Goal: Task Accomplishment & Management: Manage account settings

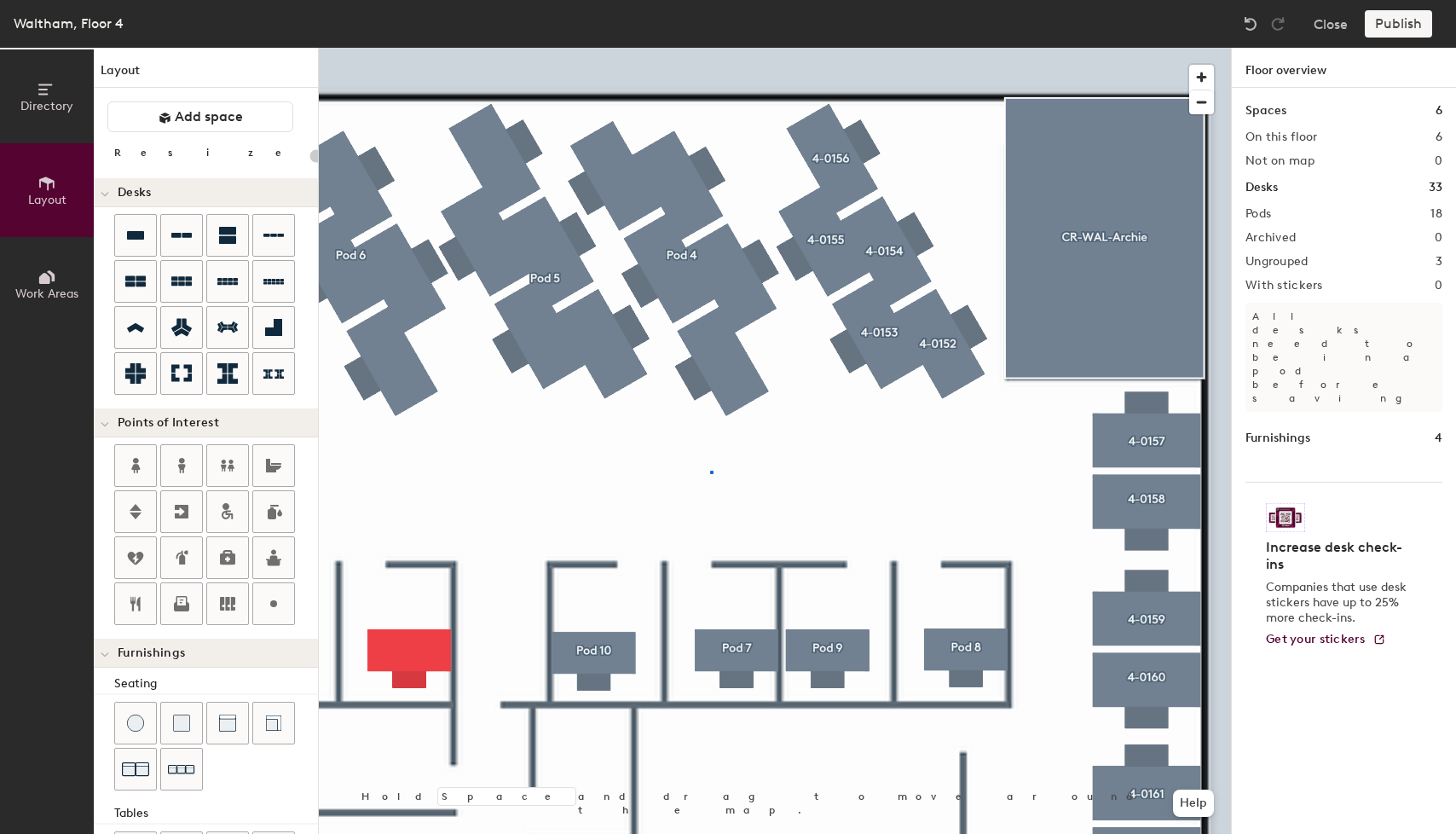
click at [710, 48] on div at bounding box center [775, 48] width 912 height 0
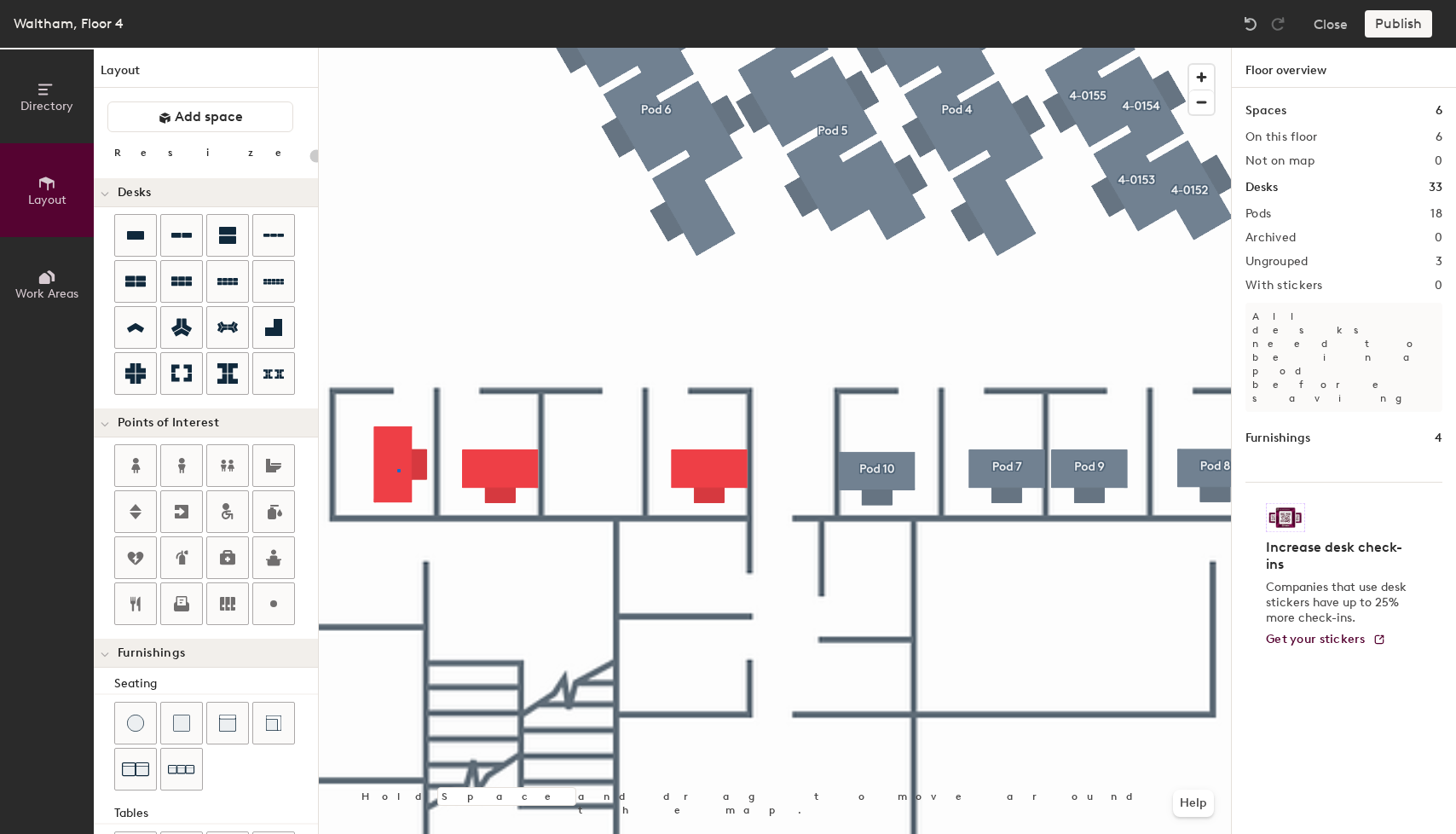
click at [397, 48] on div at bounding box center [775, 48] width 912 height 0
type input "80"
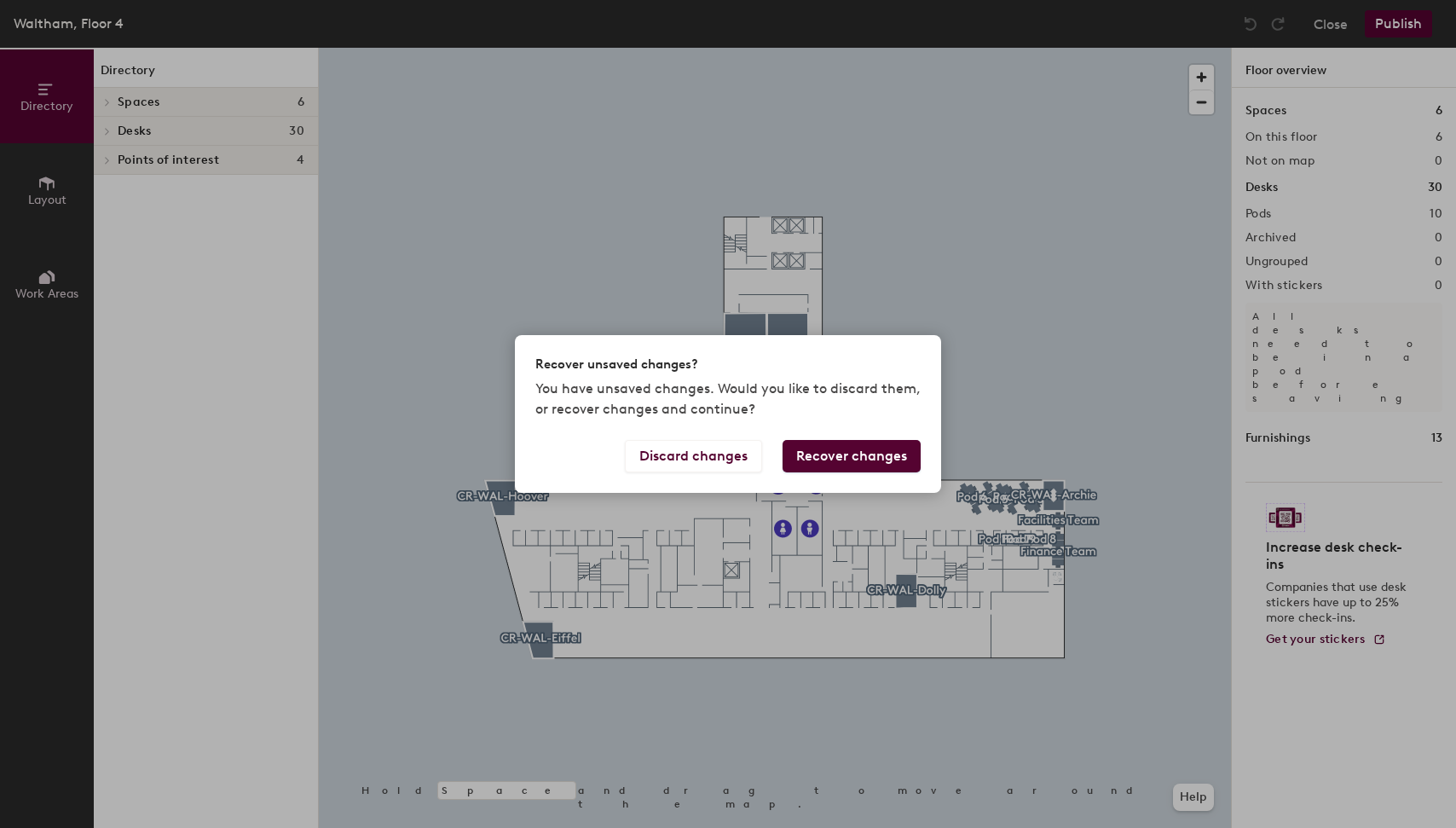
click at [880, 458] on button "Recover changes" at bounding box center [851, 456] width 138 height 33
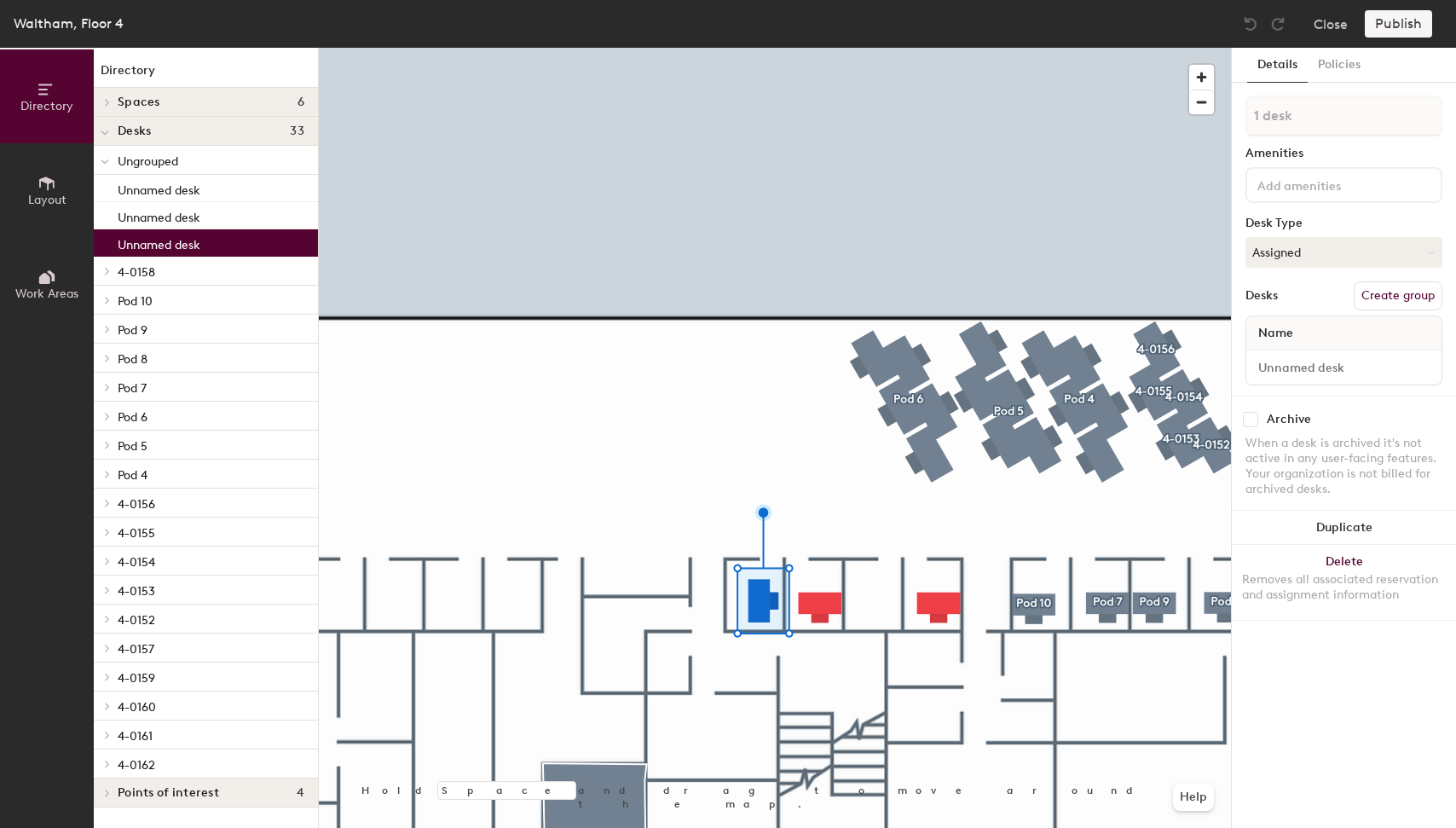
click at [920, 48] on div at bounding box center [775, 48] width 912 height 0
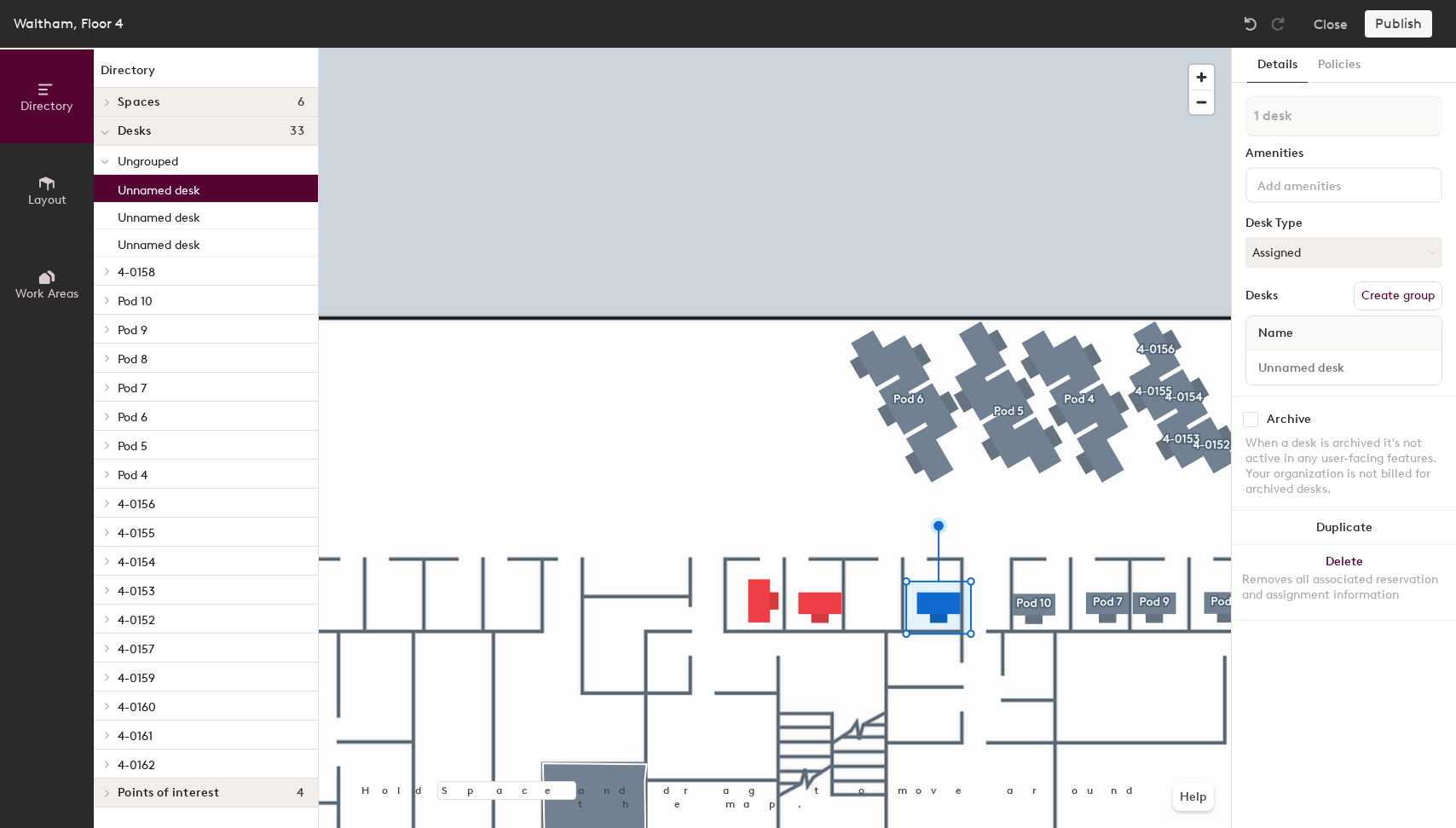
click at [1394, 299] on button "Create group" at bounding box center [1399, 296] width 89 height 29
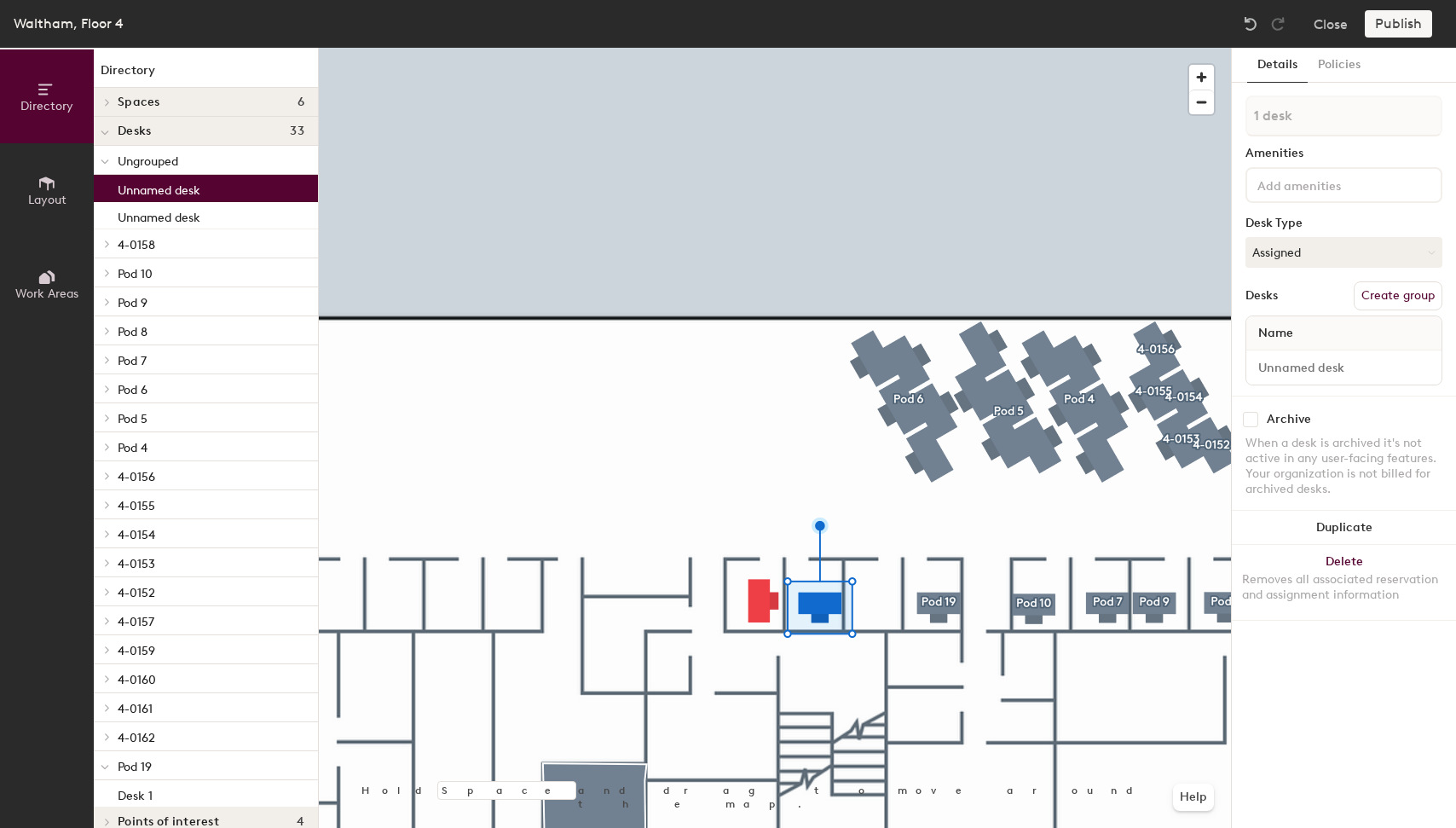
click at [1395, 299] on button "Create group" at bounding box center [1399, 296] width 89 height 29
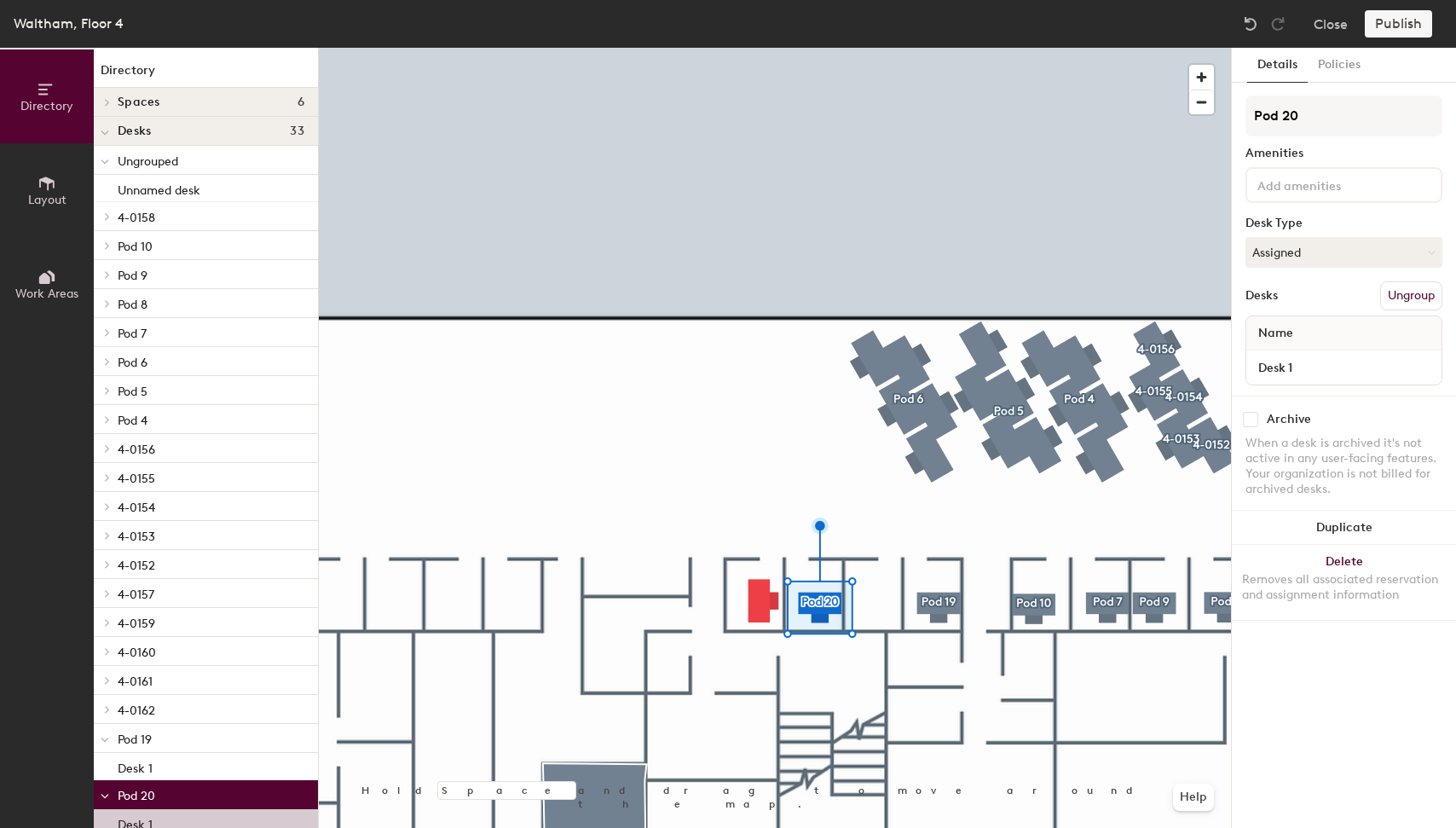
click at [881, 48] on div at bounding box center [775, 48] width 912 height 0
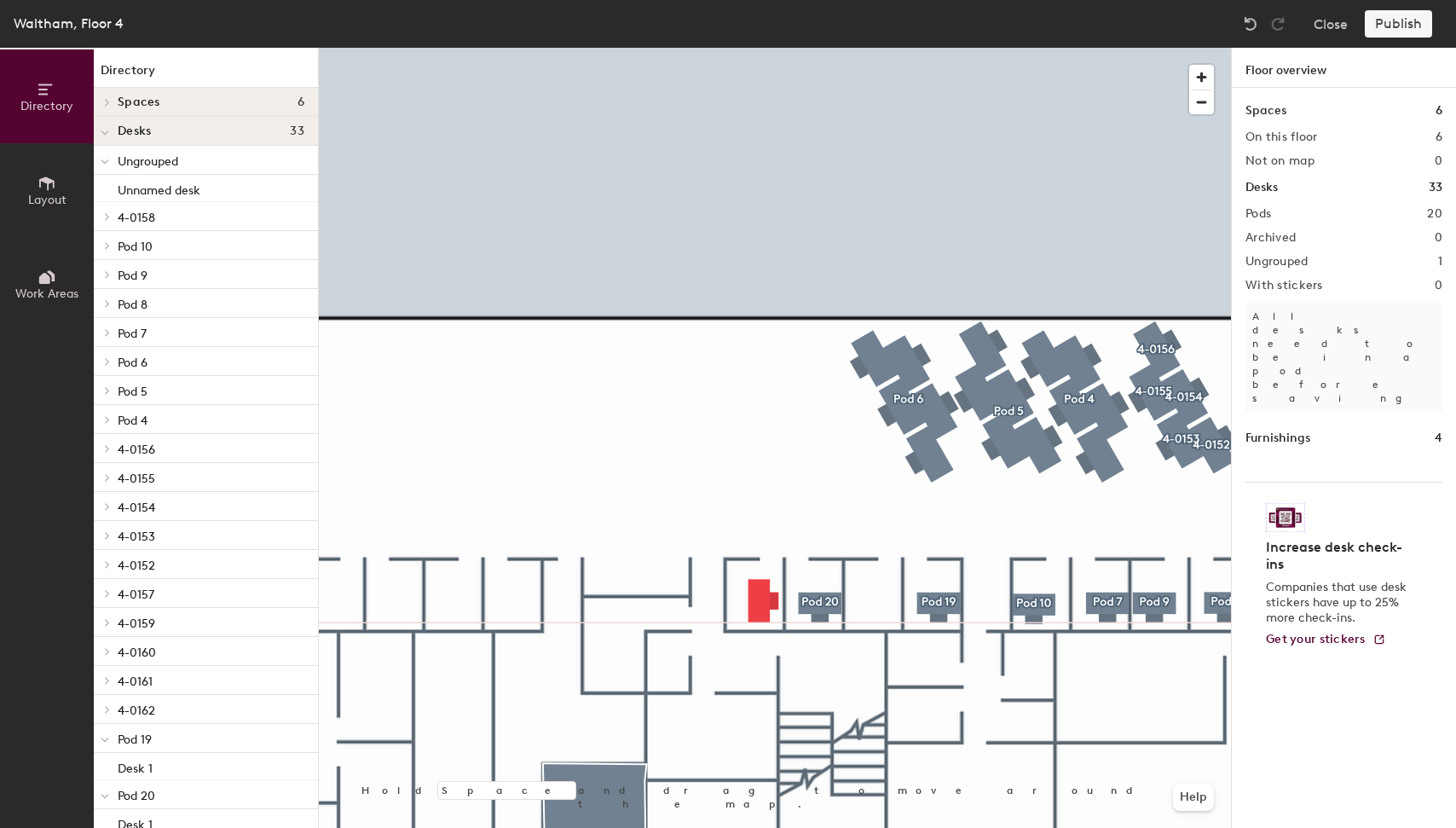
click at [755, 48] on div at bounding box center [775, 48] width 912 height 0
click at [1388, 305] on p "All desks need to be in a pod before saving" at bounding box center [1344, 358] width 197 height 109
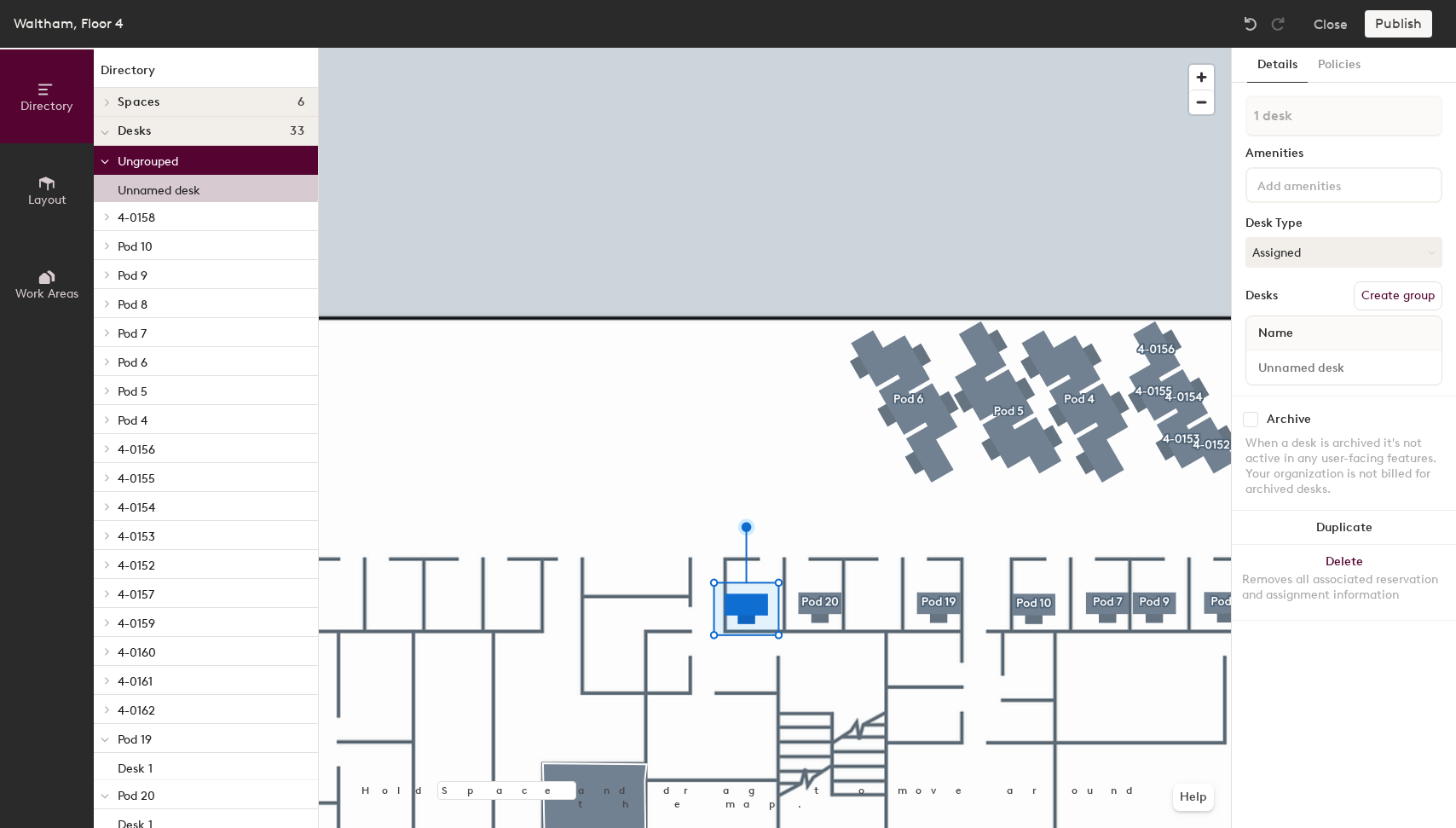
click at [1384, 289] on button "Create group" at bounding box center [1399, 296] width 89 height 29
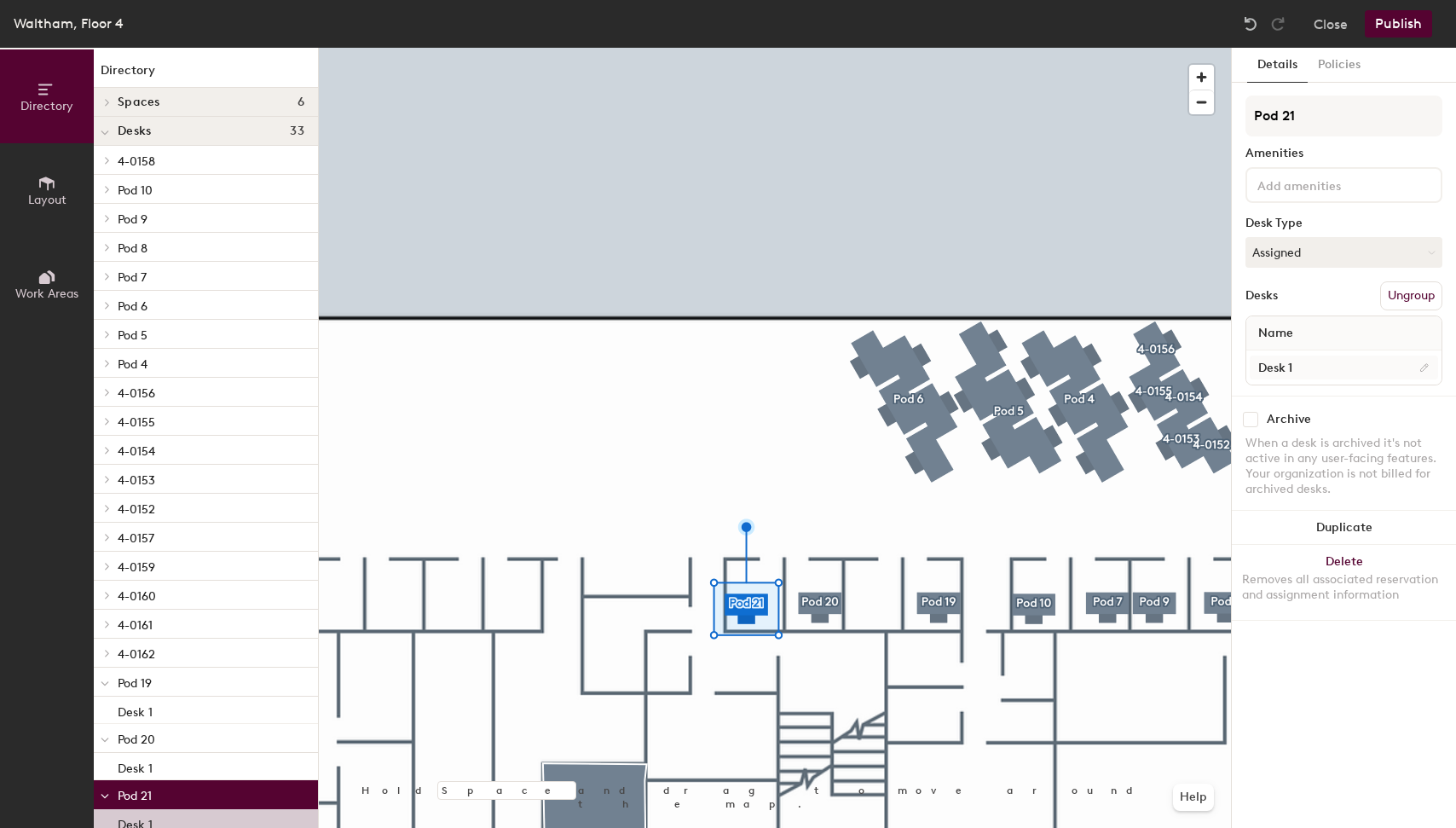
type input "Pod 21"
click at [305, 446] on div "Directory Layout Work Areas Directory Spaces 6 CR-WAL-Archie CR-WAL-Dolly CR-WA…" at bounding box center [728, 438] width 1456 height 780
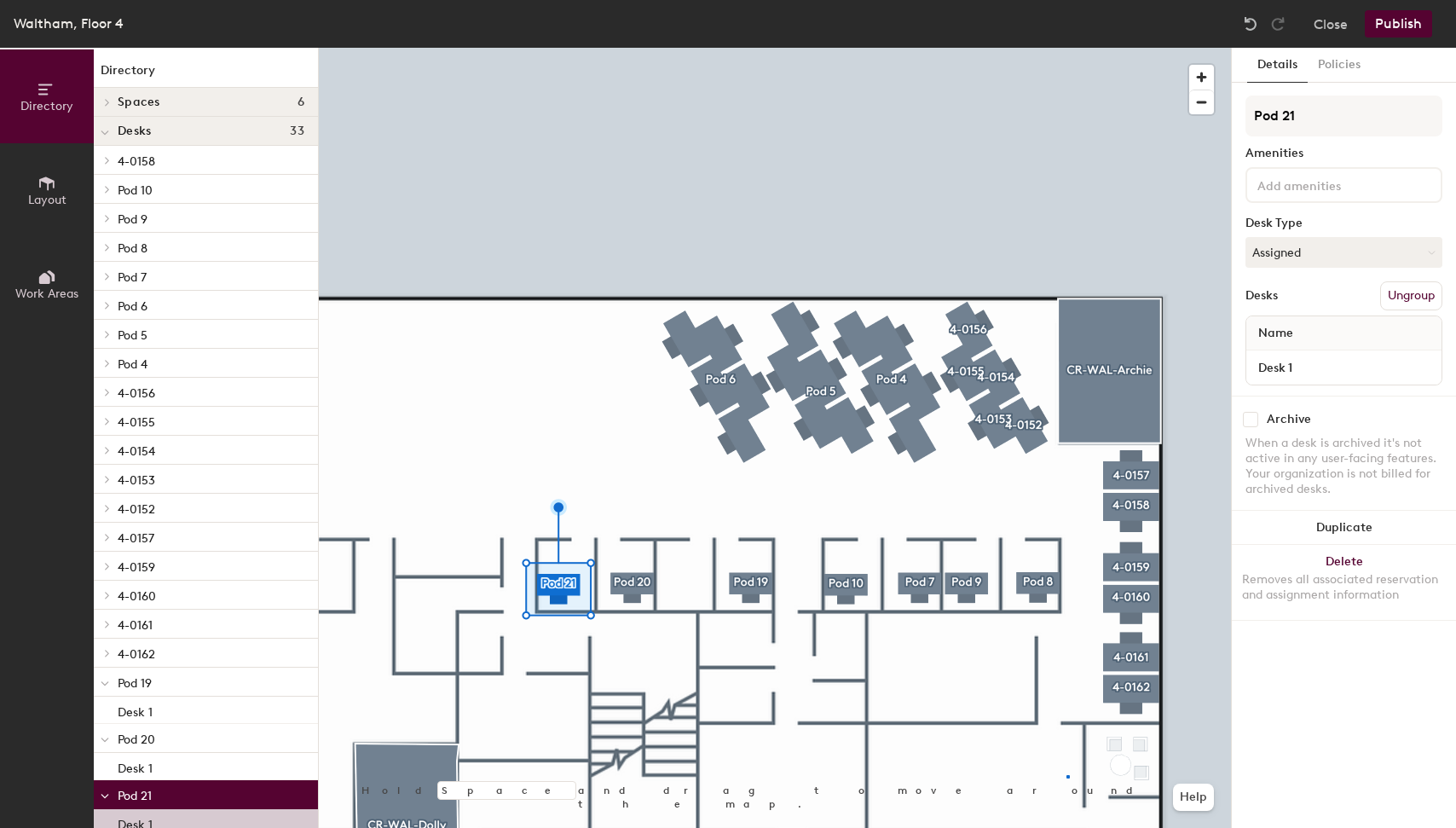
click at [1067, 48] on div at bounding box center [775, 48] width 912 height 0
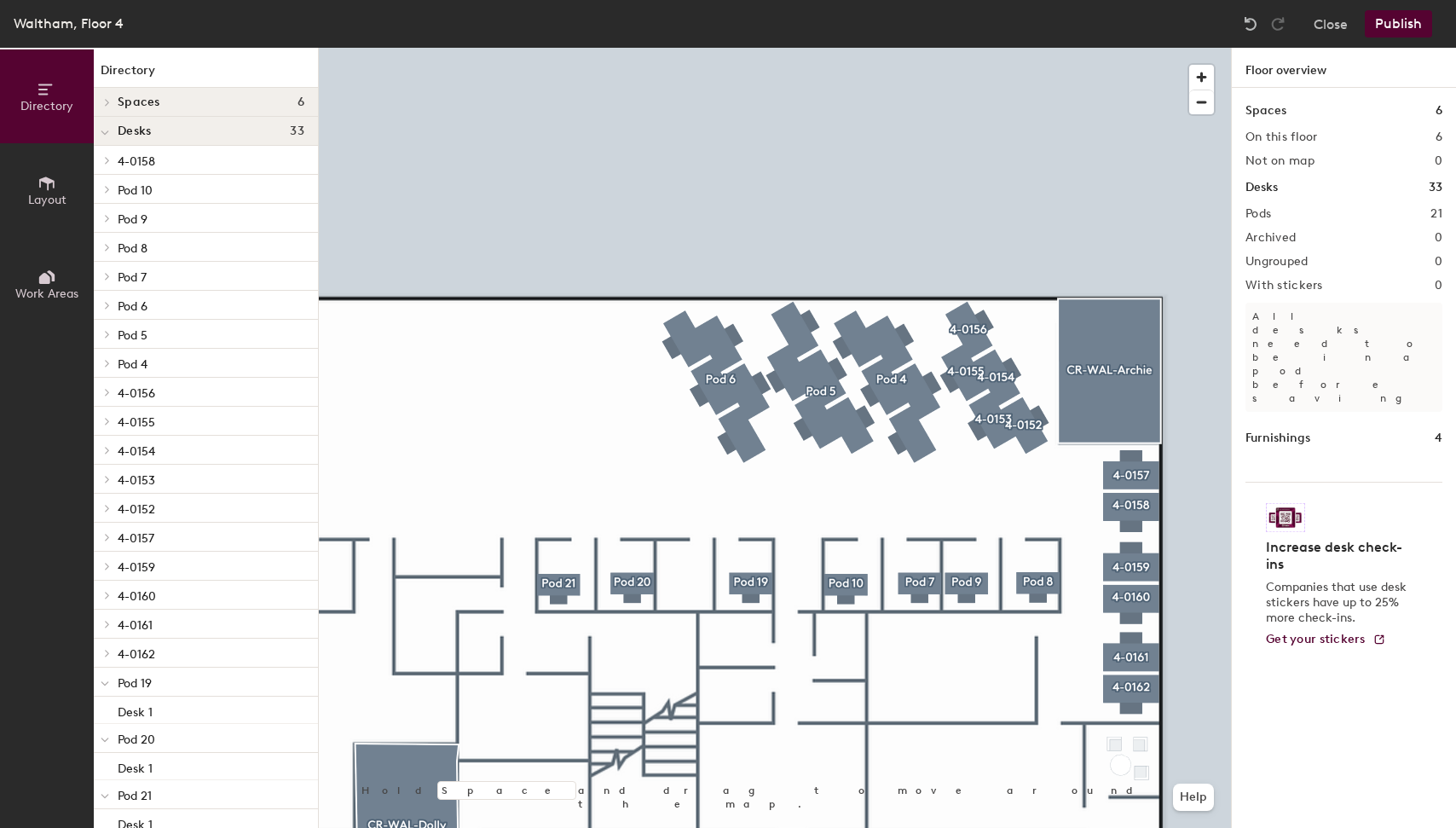
click at [33, 209] on button "Layout" at bounding box center [47, 190] width 94 height 94
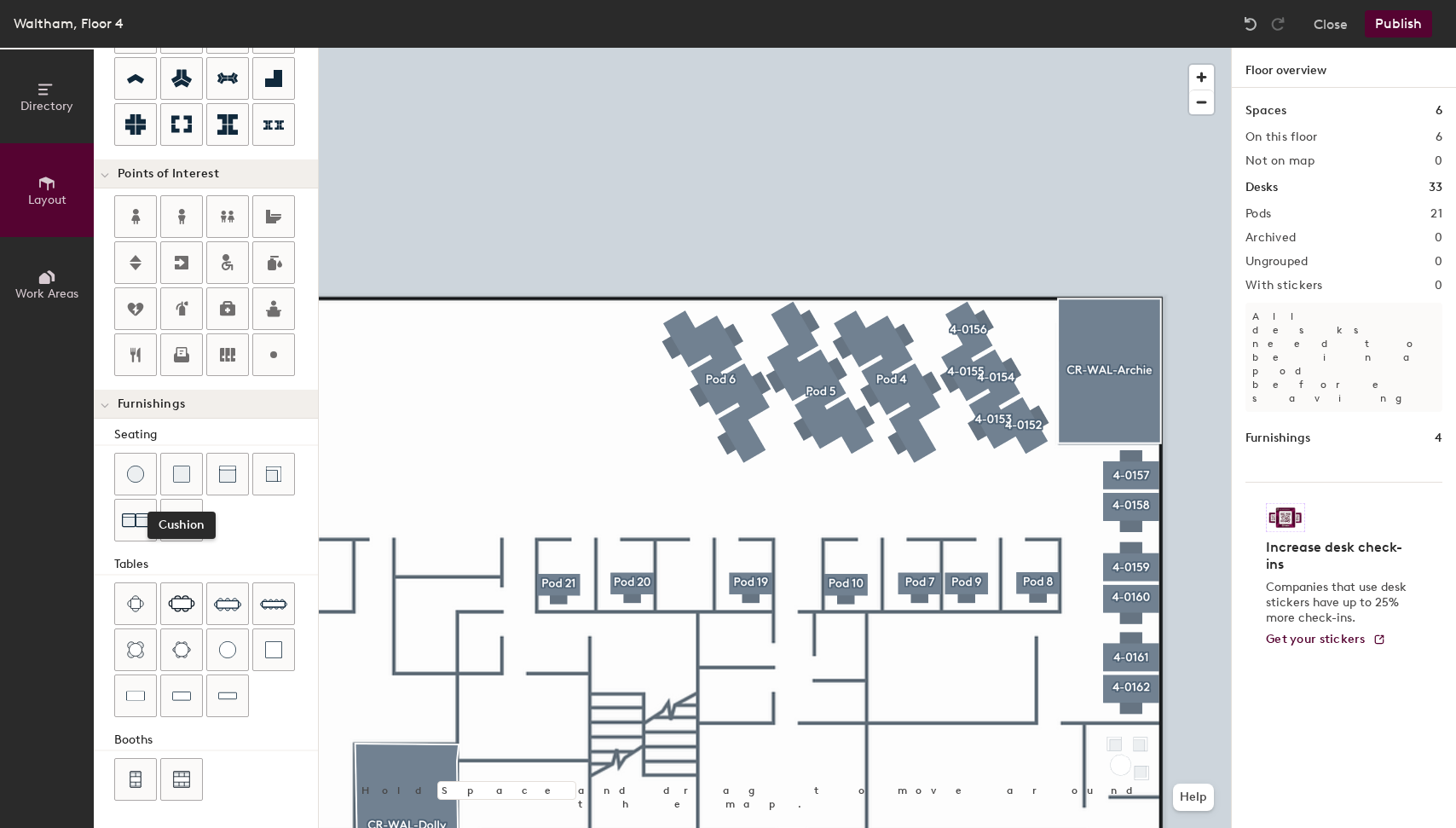
scroll to position [249, 0]
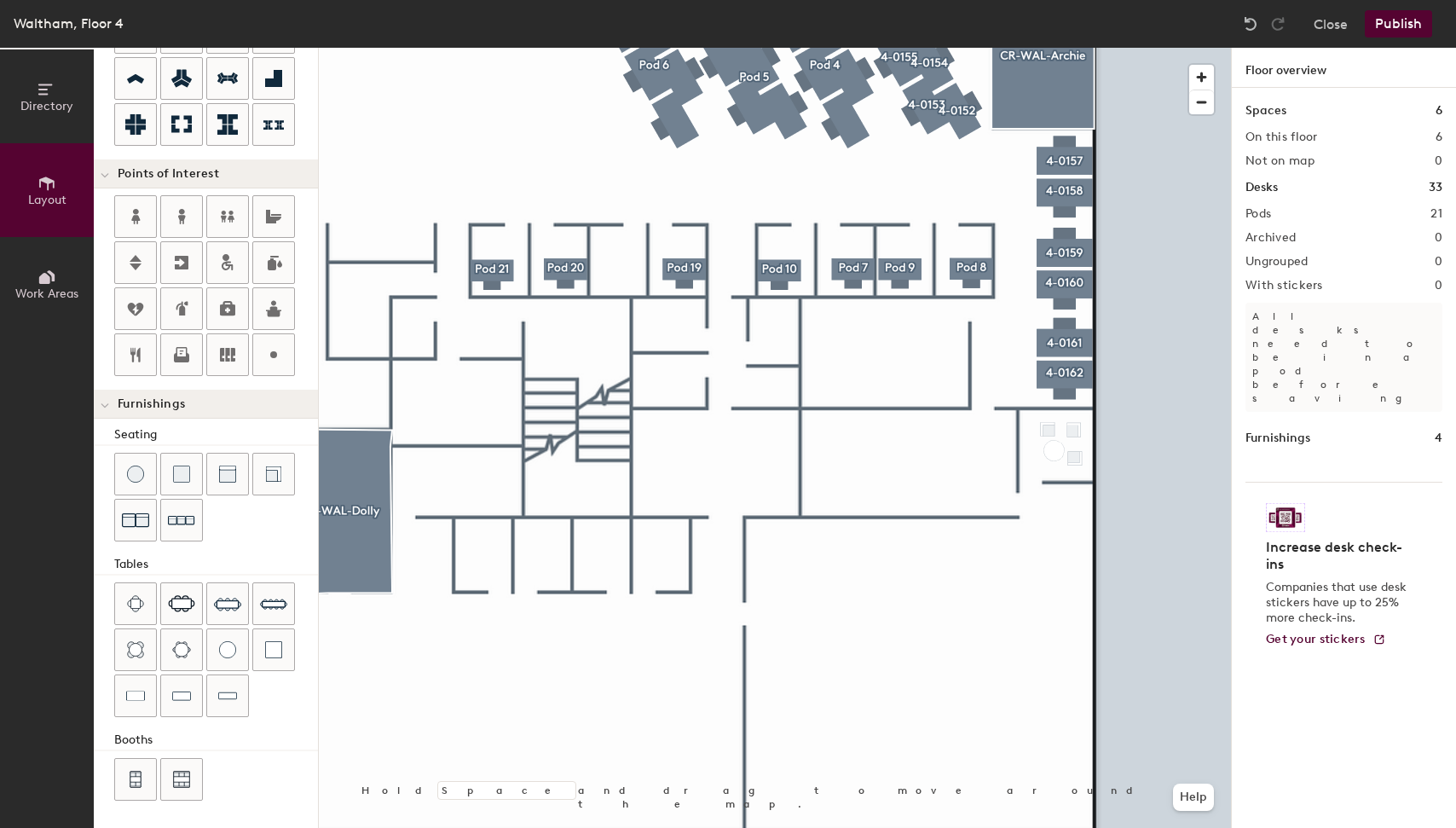
click at [1395, 24] on button "Publish" at bounding box center [1399, 24] width 68 height 27
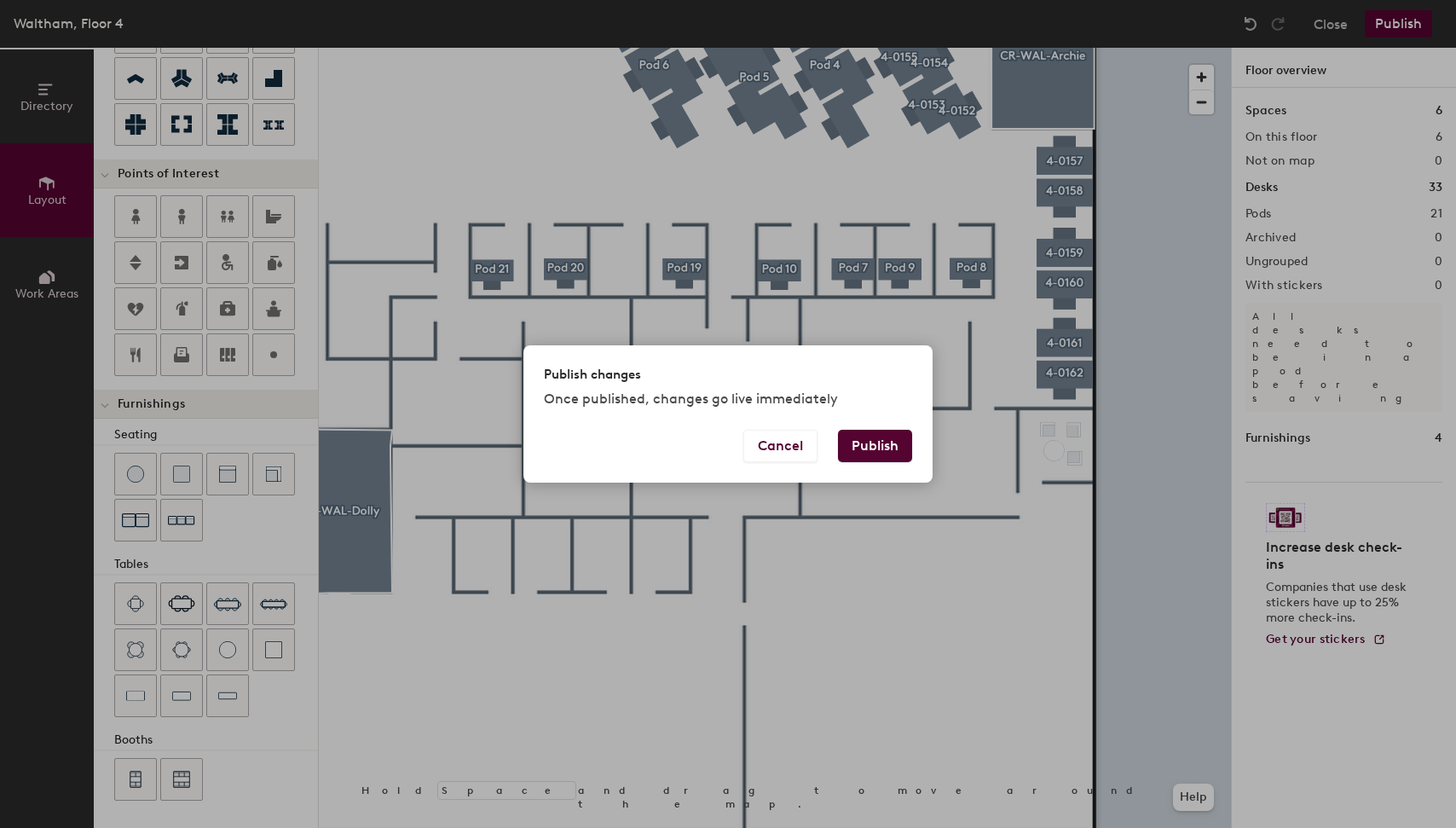
click at [902, 430] on button "Publish" at bounding box center [875, 446] width 74 height 33
type input "20"
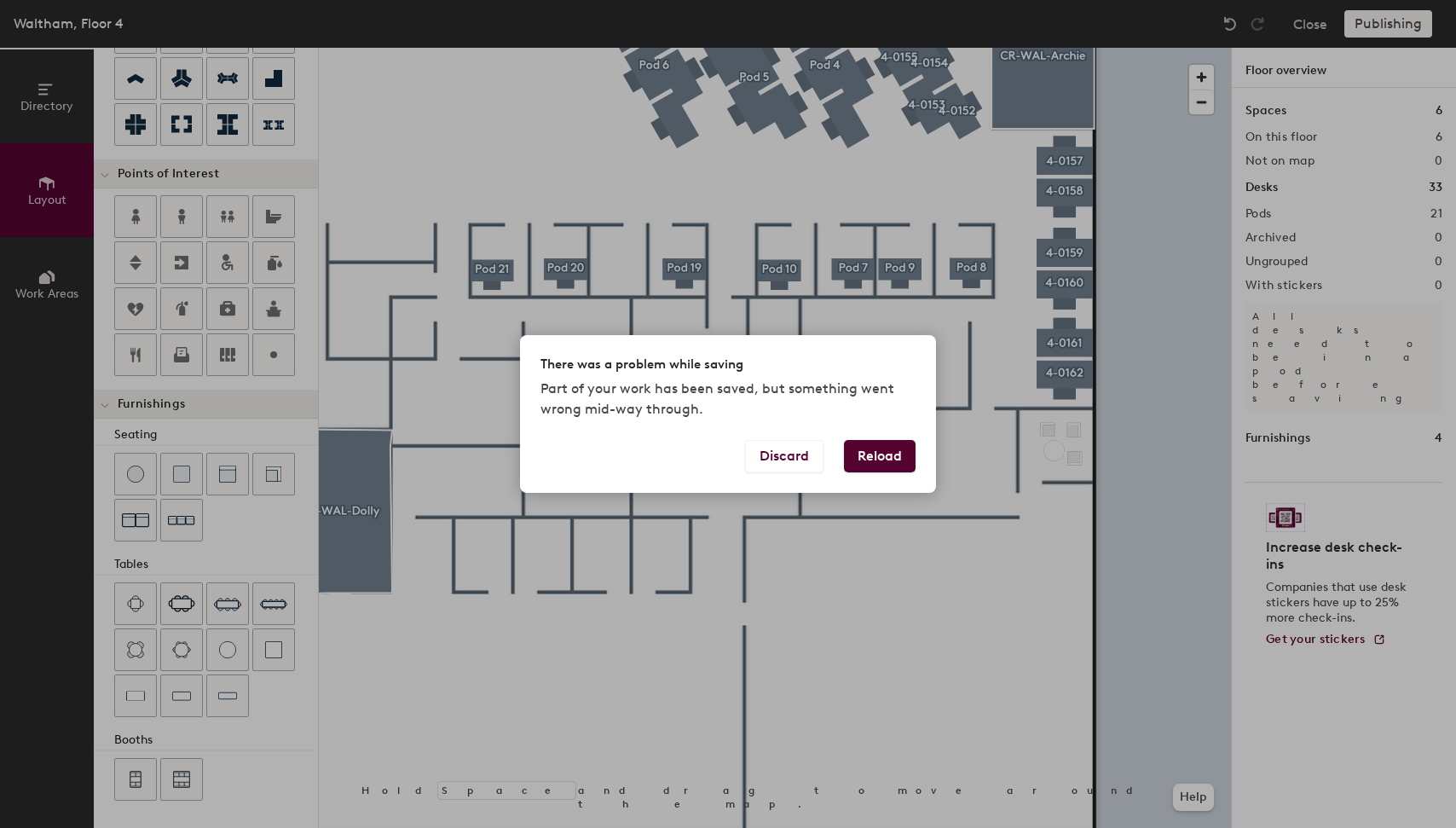
click at [868, 452] on button "Reload" at bounding box center [880, 456] width 72 height 33
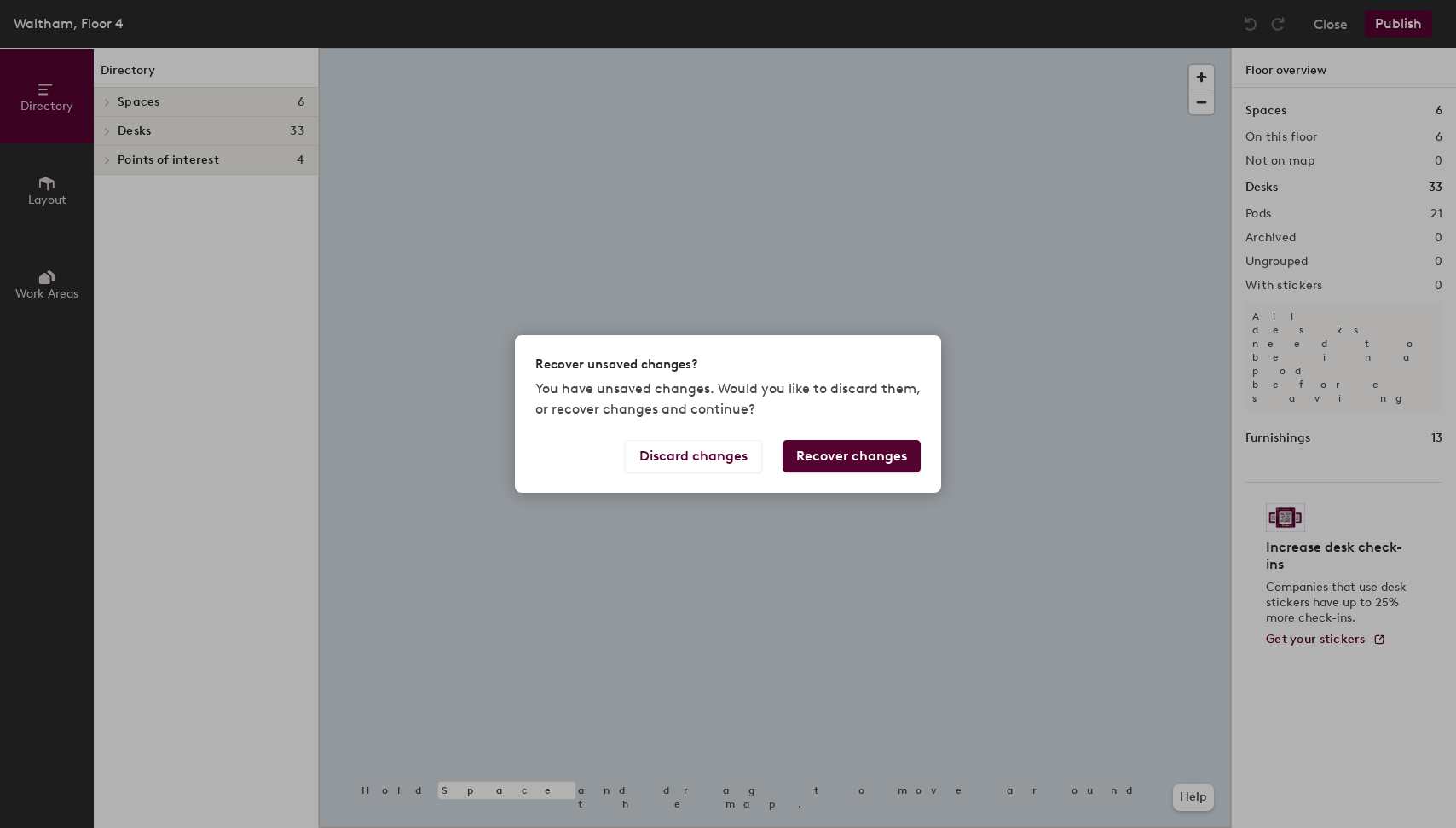
click at [883, 470] on button "Recover changes" at bounding box center [851, 456] width 138 height 33
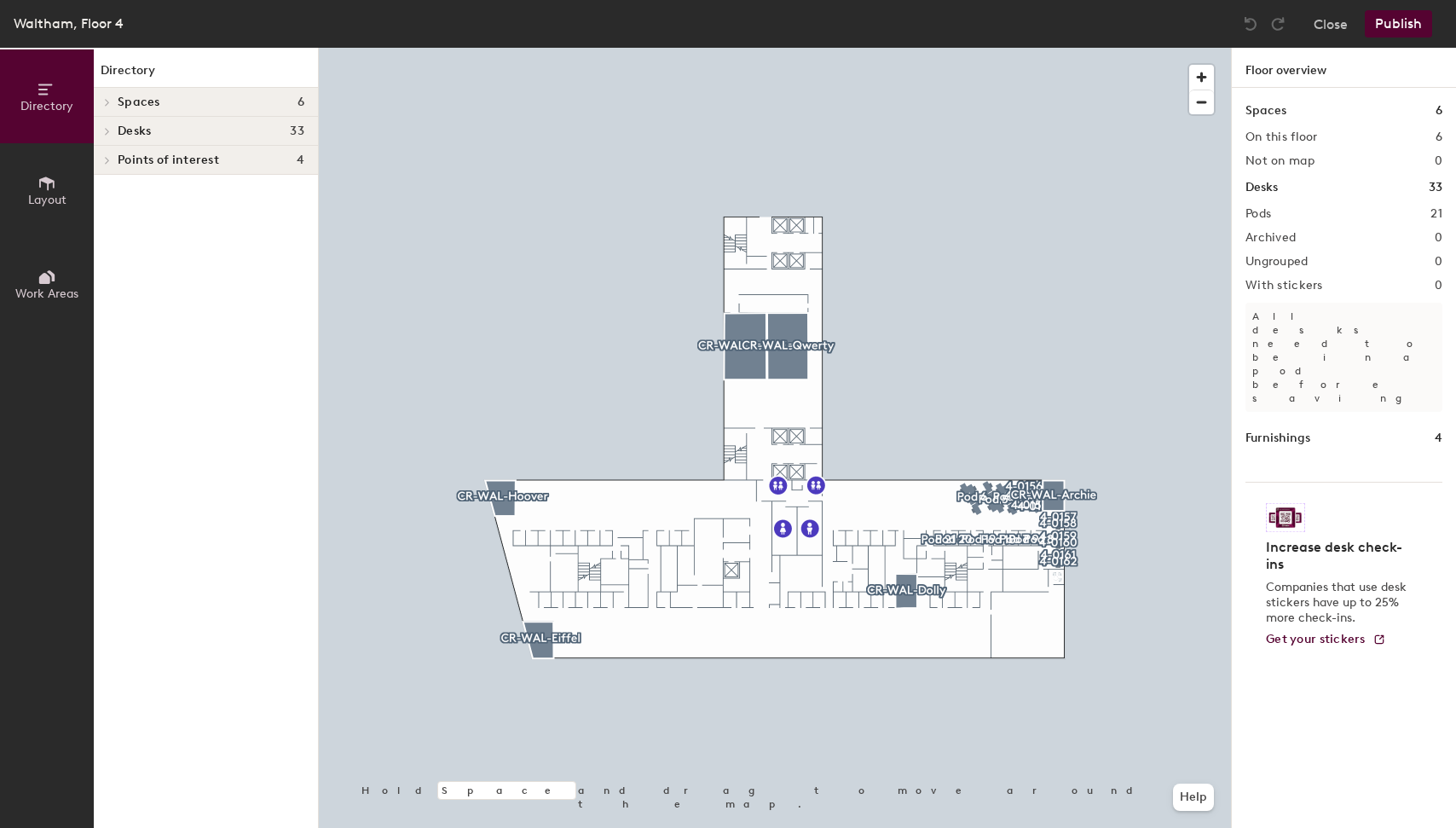
click at [1400, 15] on button "Publish" at bounding box center [1399, 24] width 68 height 27
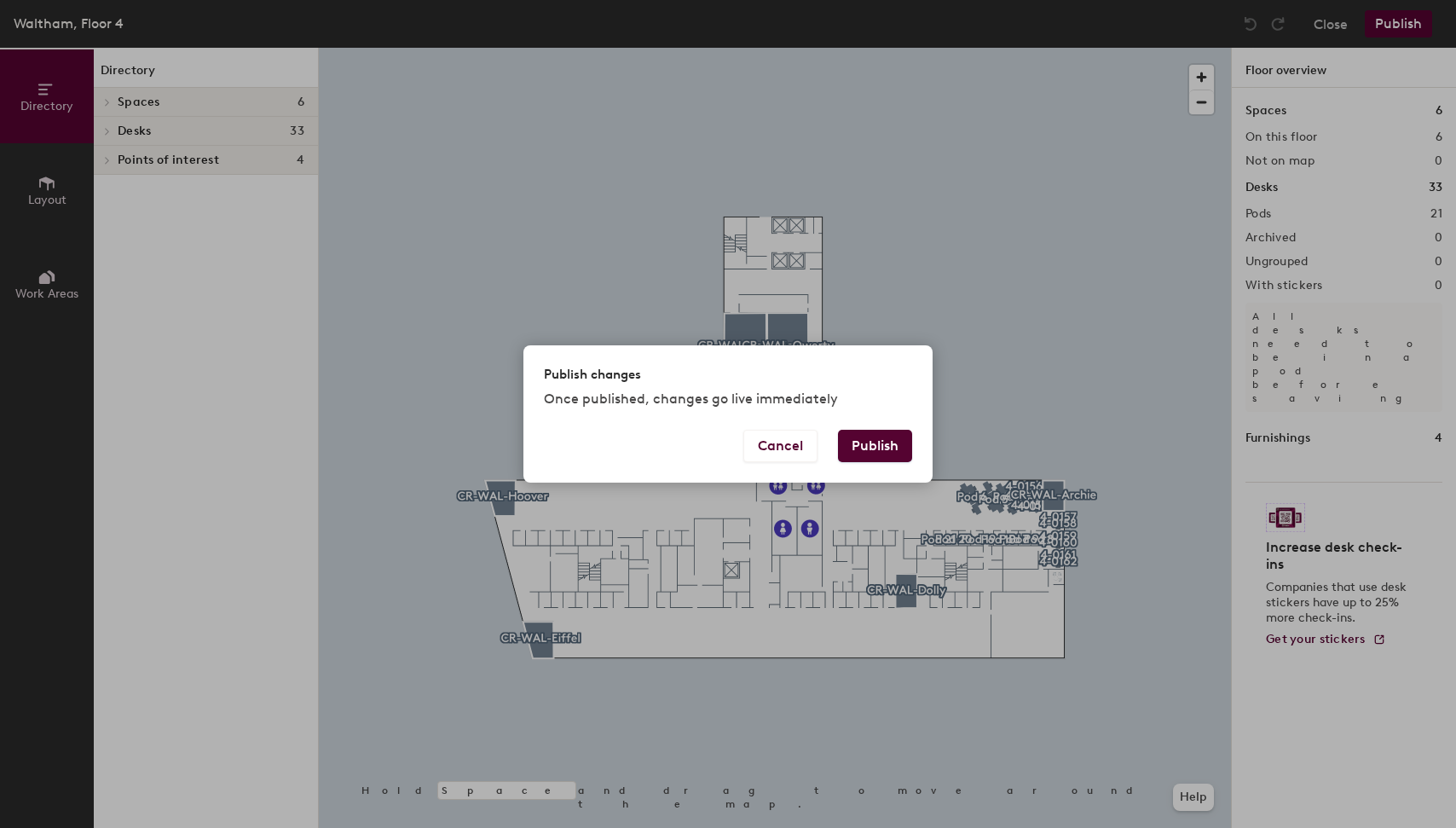
click at [901, 446] on button "Publish" at bounding box center [875, 446] width 74 height 33
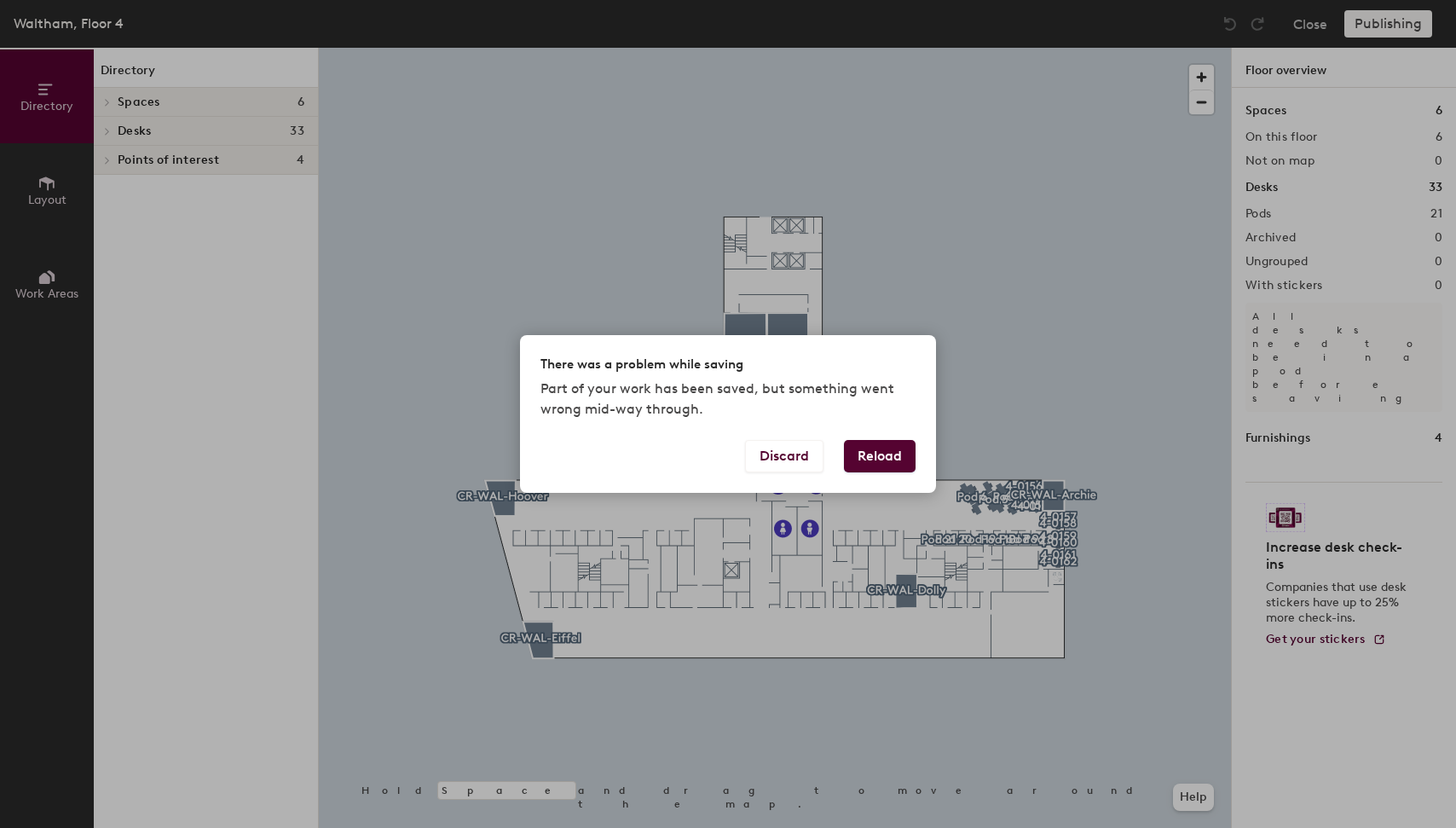
click at [867, 444] on button "Reload" at bounding box center [880, 456] width 72 height 33
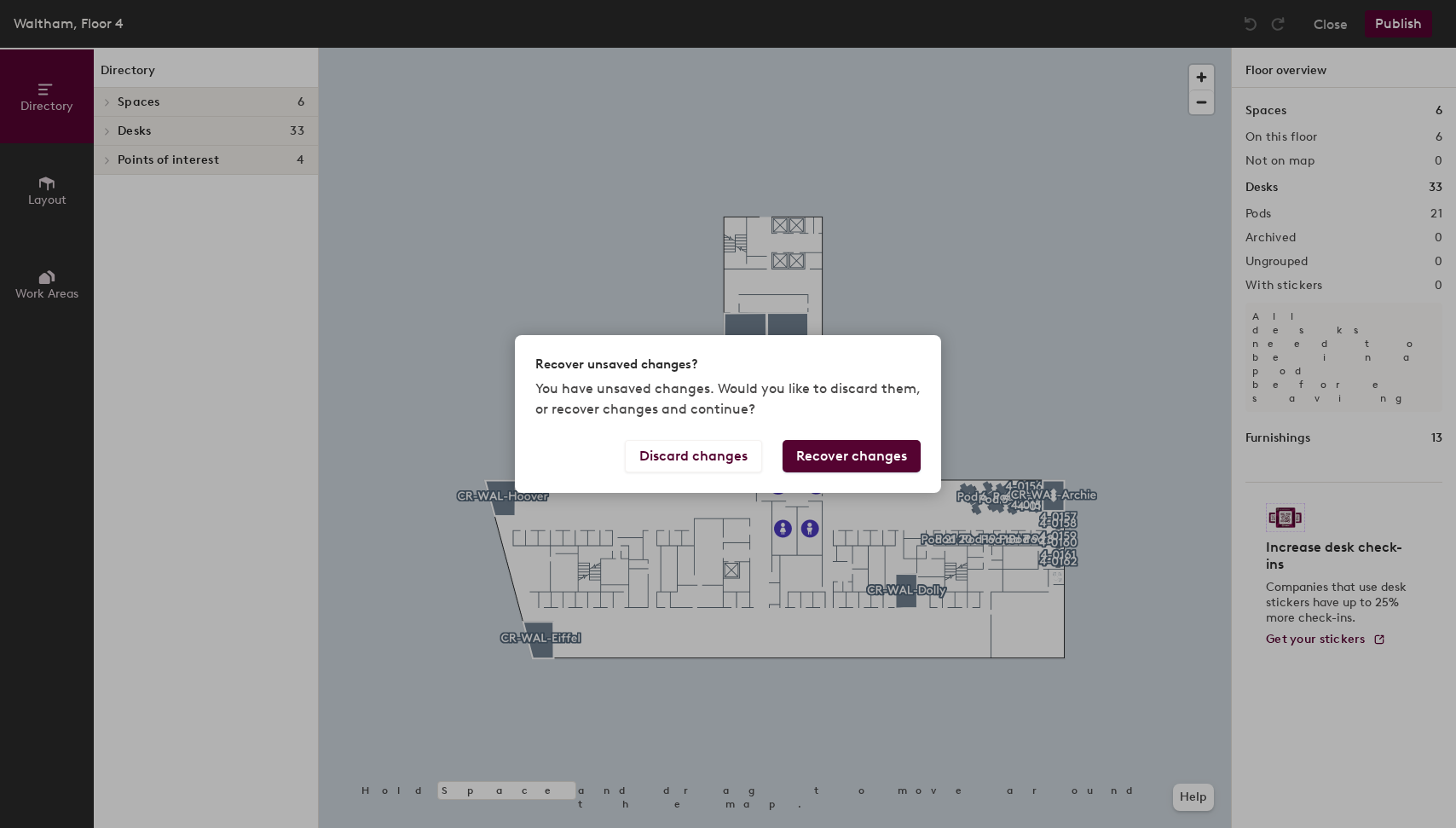
click at [856, 464] on button "Recover changes" at bounding box center [851, 456] width 138 height 33
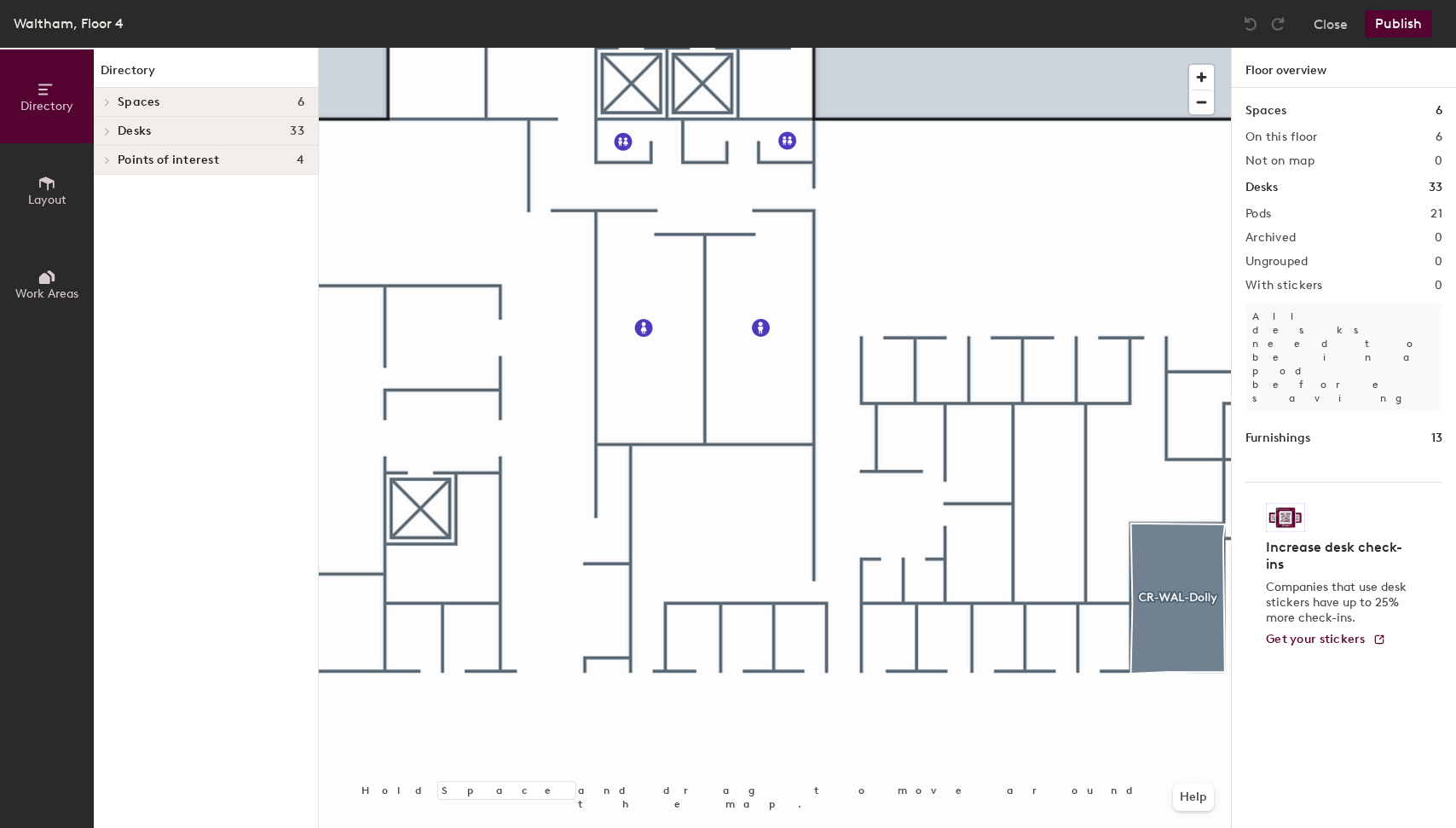
click at [65, 198] on span "Layout" at bounding box center [47, 199] width 38 height 15
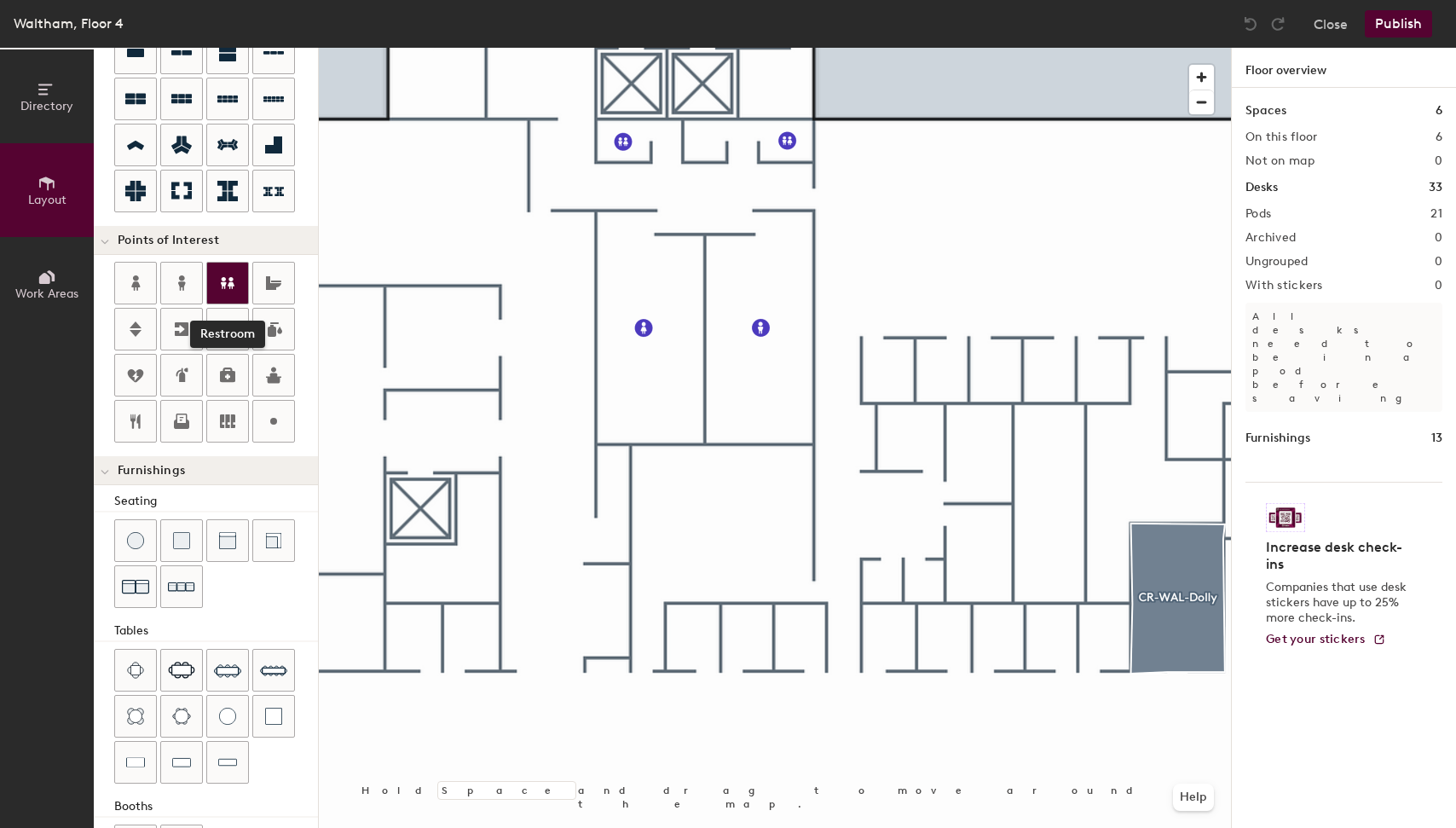
scroll to position [186, 0]
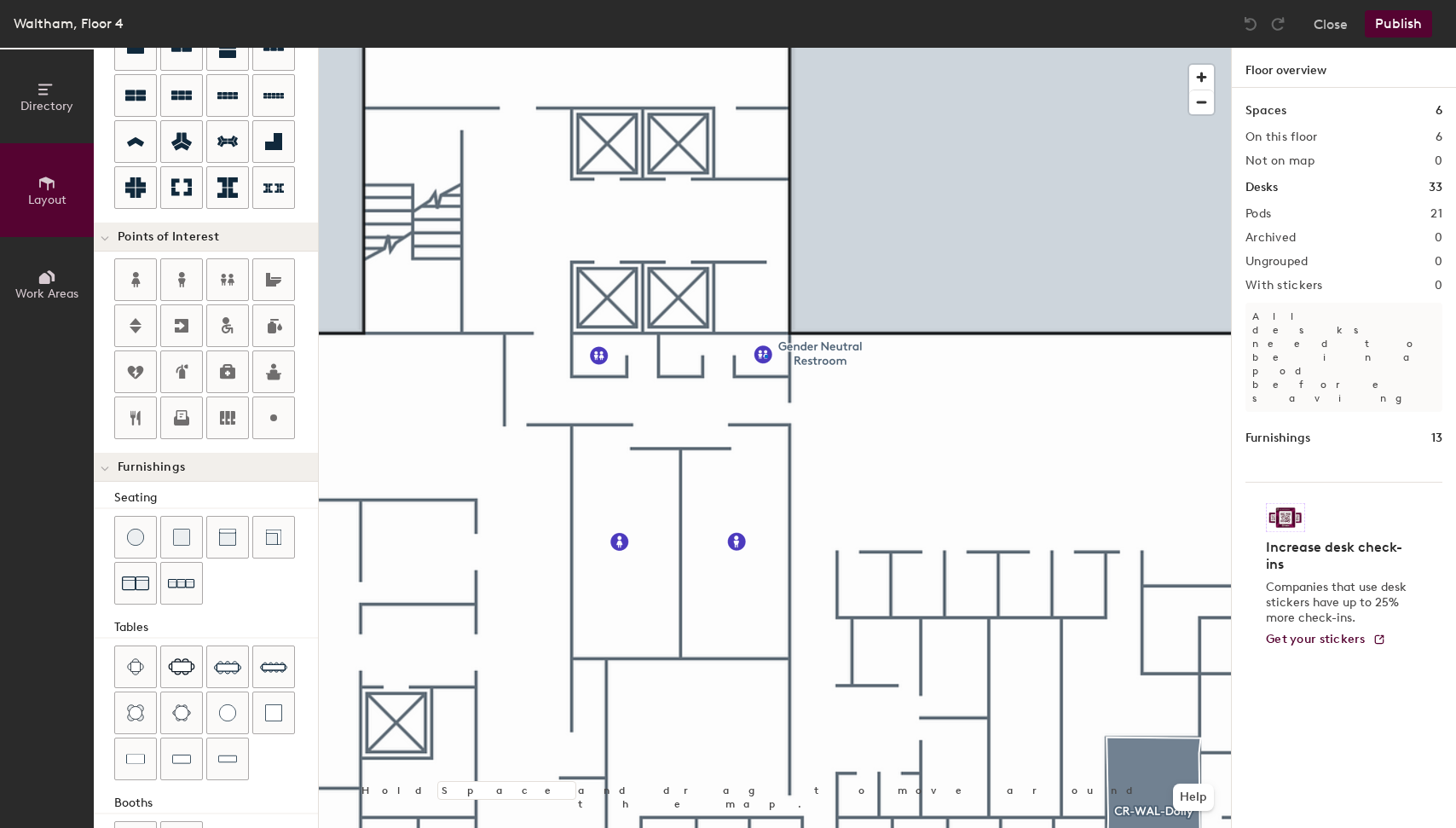
click at [765, 48] on div at bounding box center [775, 48] width 912 height 0
click at [601, 48] on div at bounding box center [775, 48] width 912 height 0
click at [597, 48] on div at bounding box center [775, 48] width 912 height 0
click at [999, 48] on div at bounding box center [775, 48] width 912 height 0
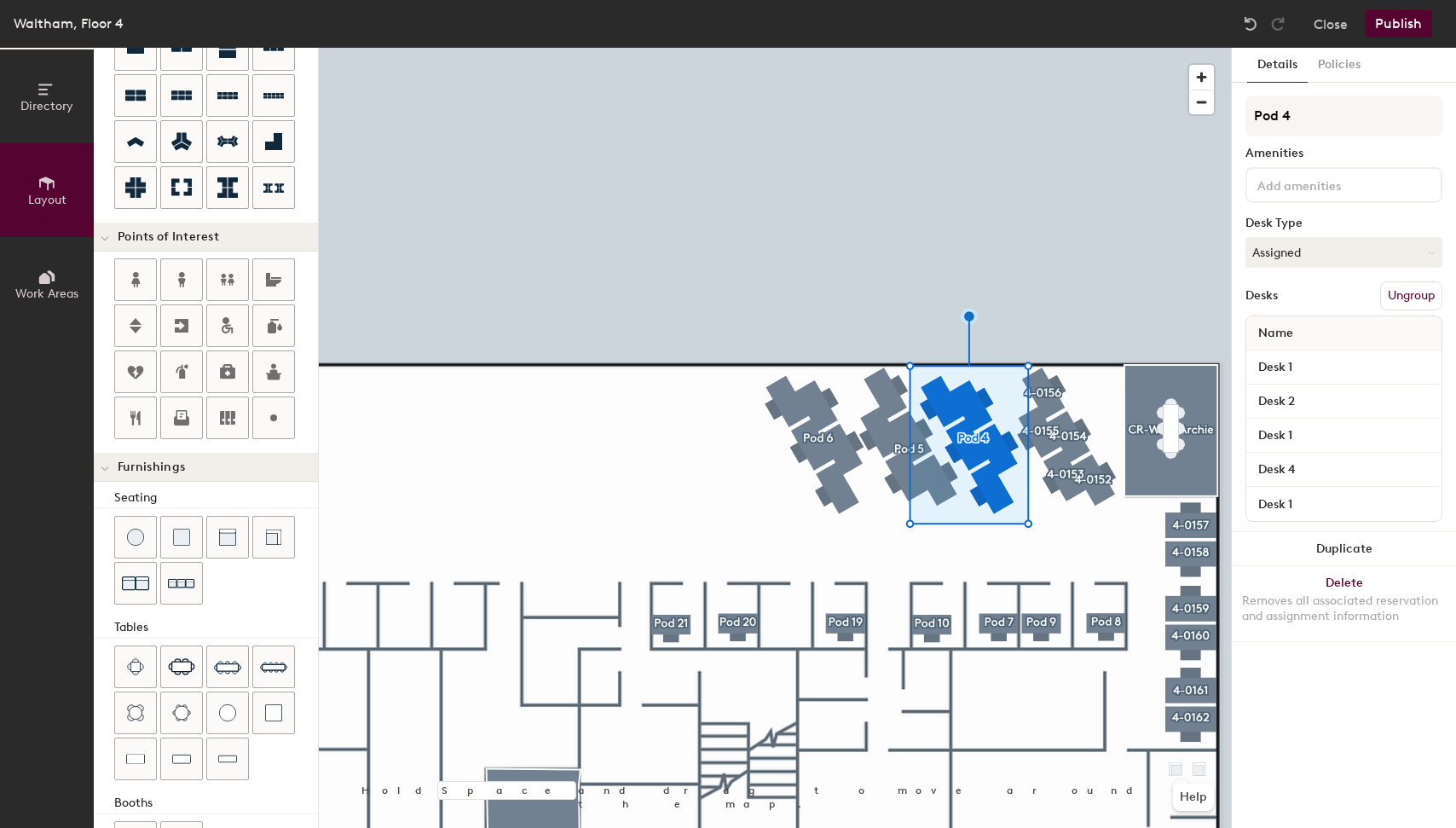
click at [1071, 48] on div at bounding box center [775, 48] width 912 height 0
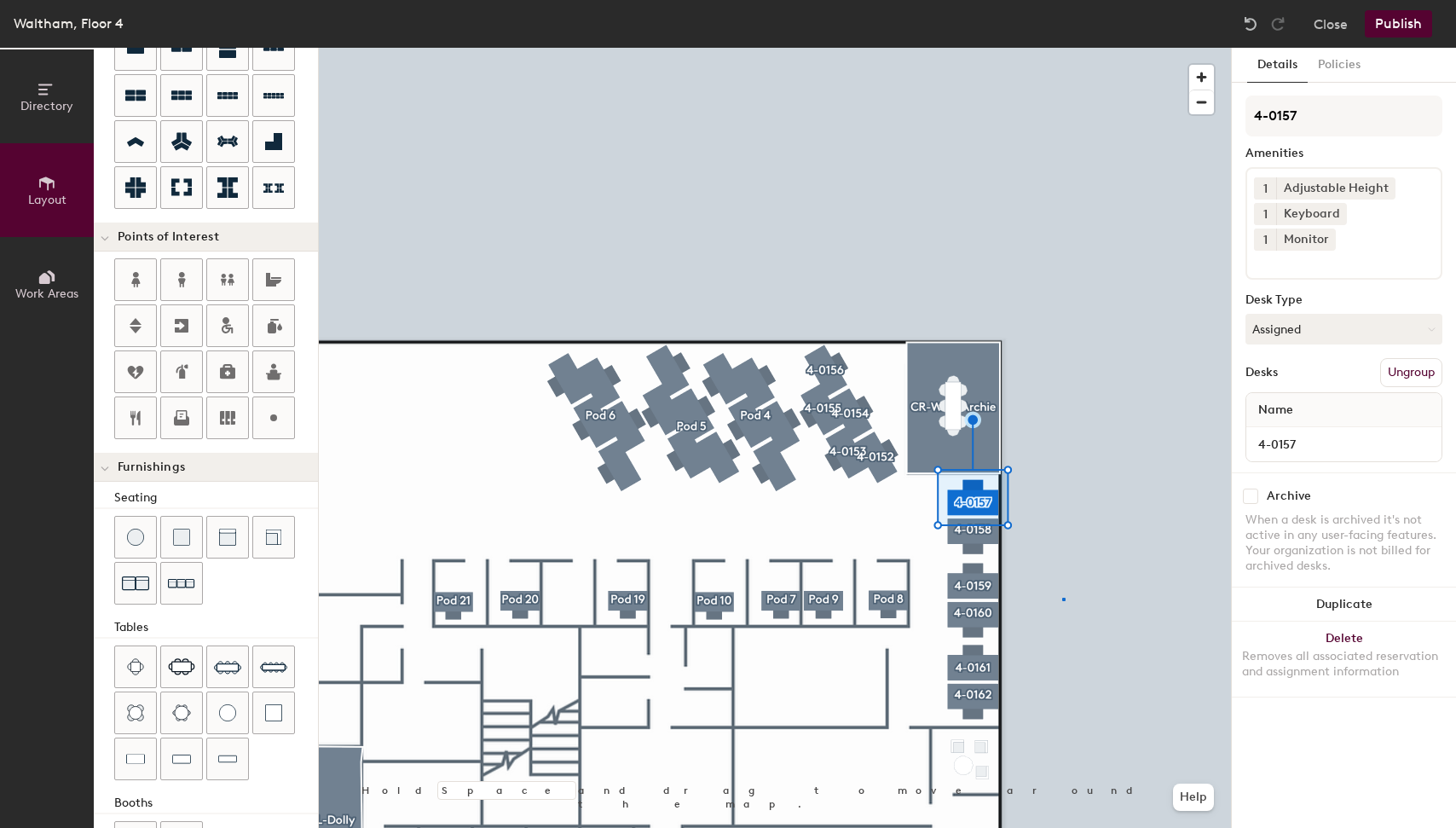
click at [1062, 48] on div at bounding box center [775, 48] width 912 height 0
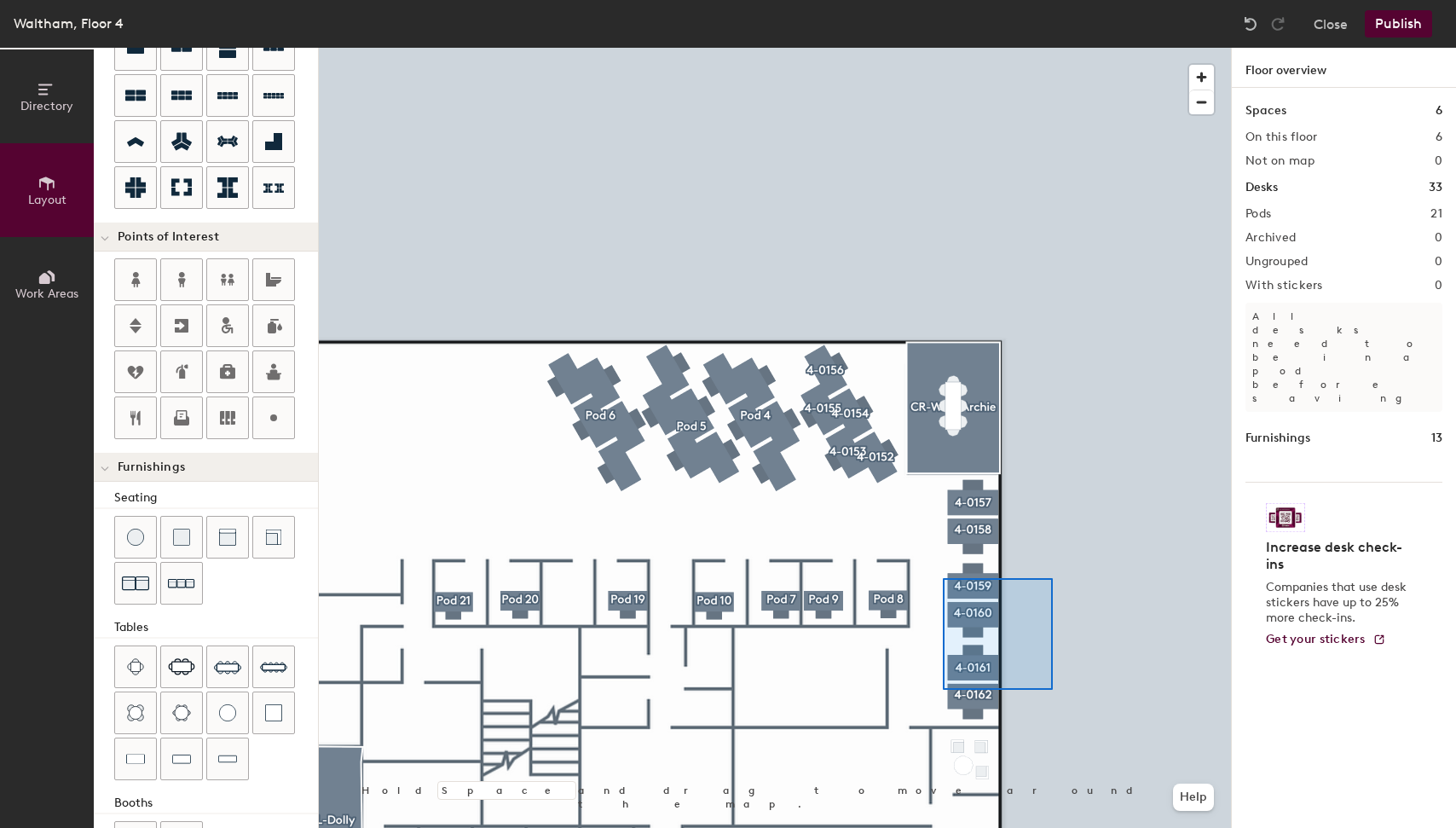
click at [943, 48] on div at bounding box center [775, 48] width 912 height 0
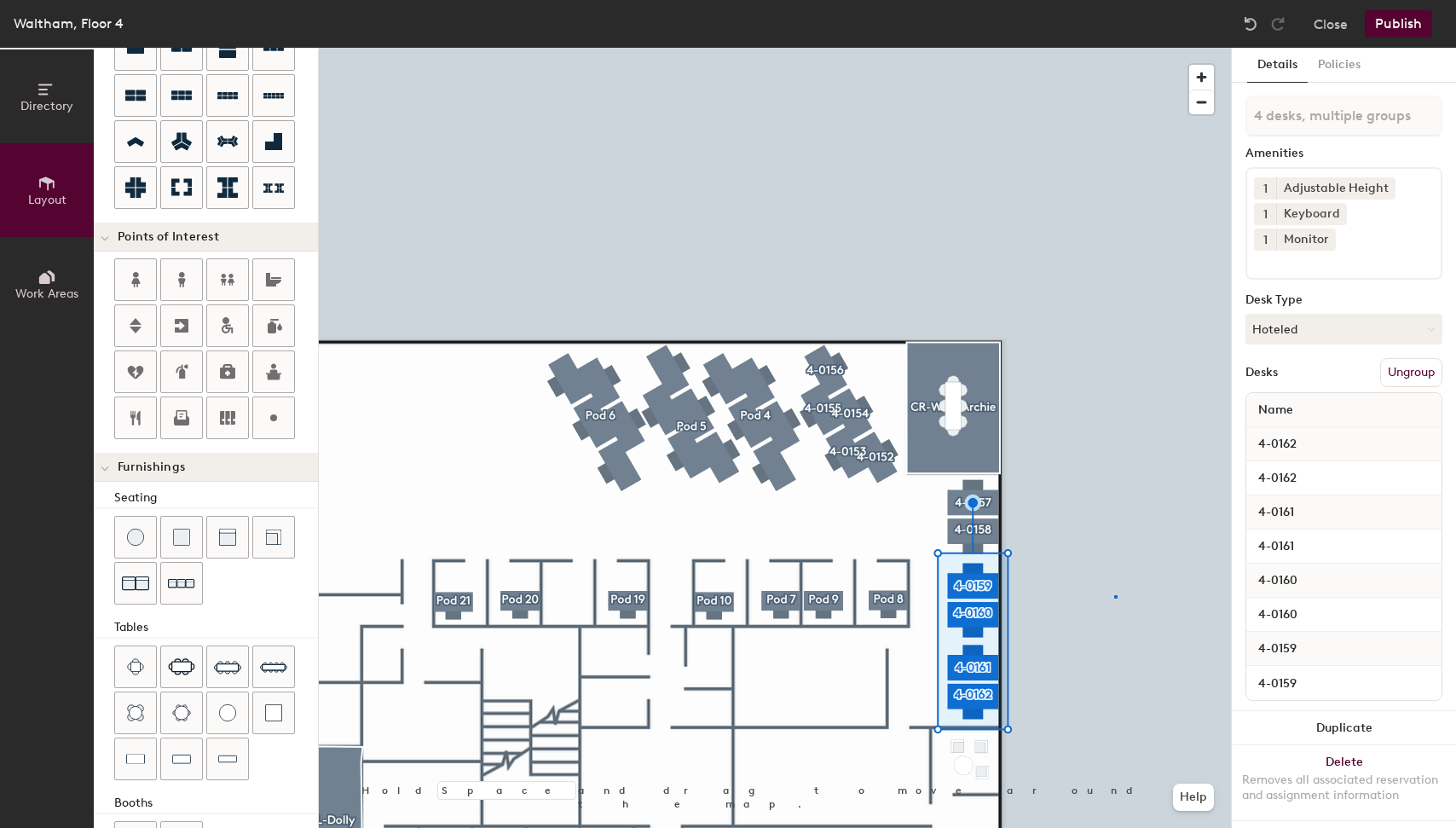
click at [1116, 48] on div at bounding box center [775, 48] width 912 height 0
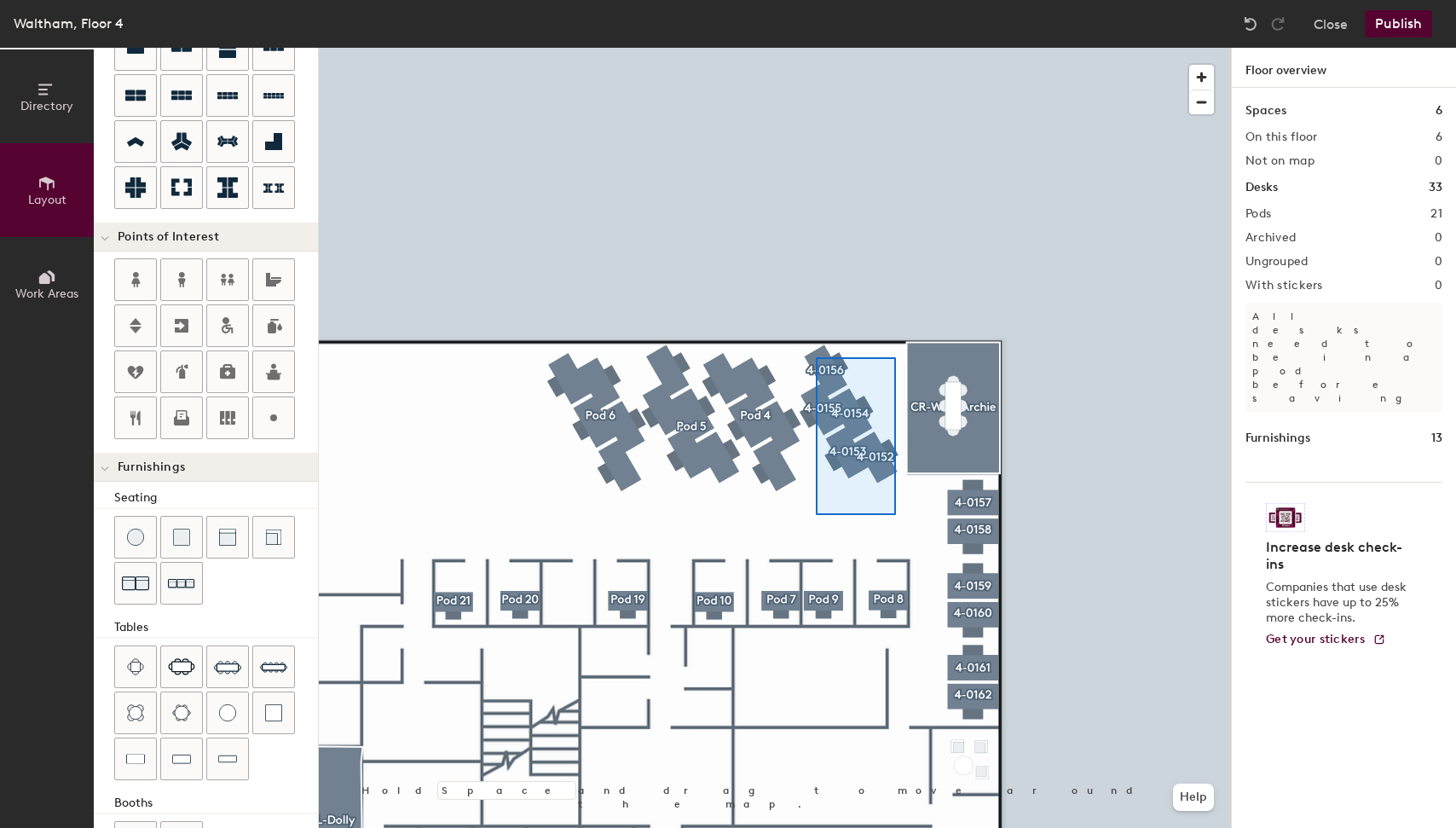
click at [814, 48] on div at bounding box center [775, 48] width 912 height 0
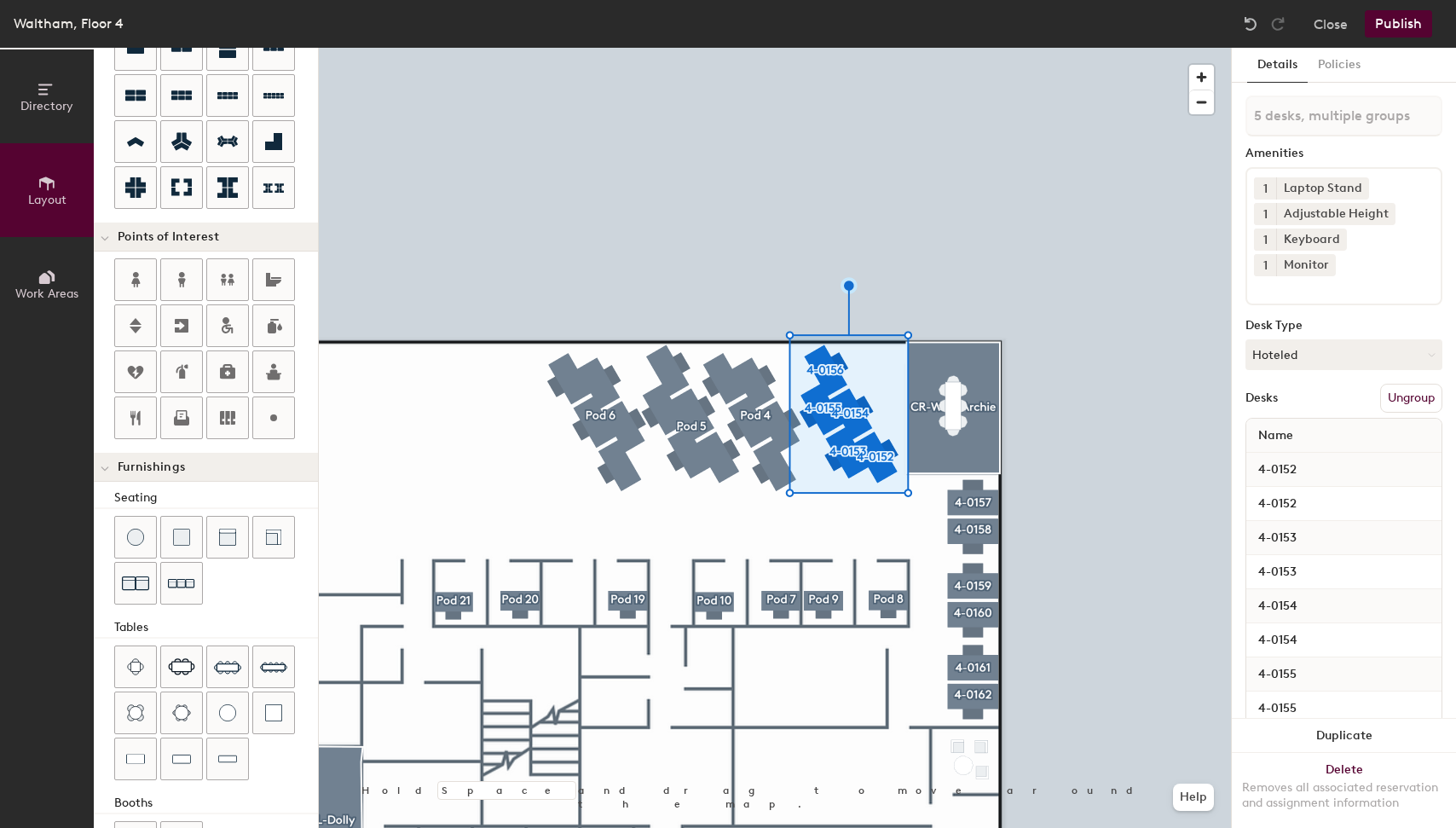
click at [749, 48] on div at bounding box center [775, 48] width 912 height 0
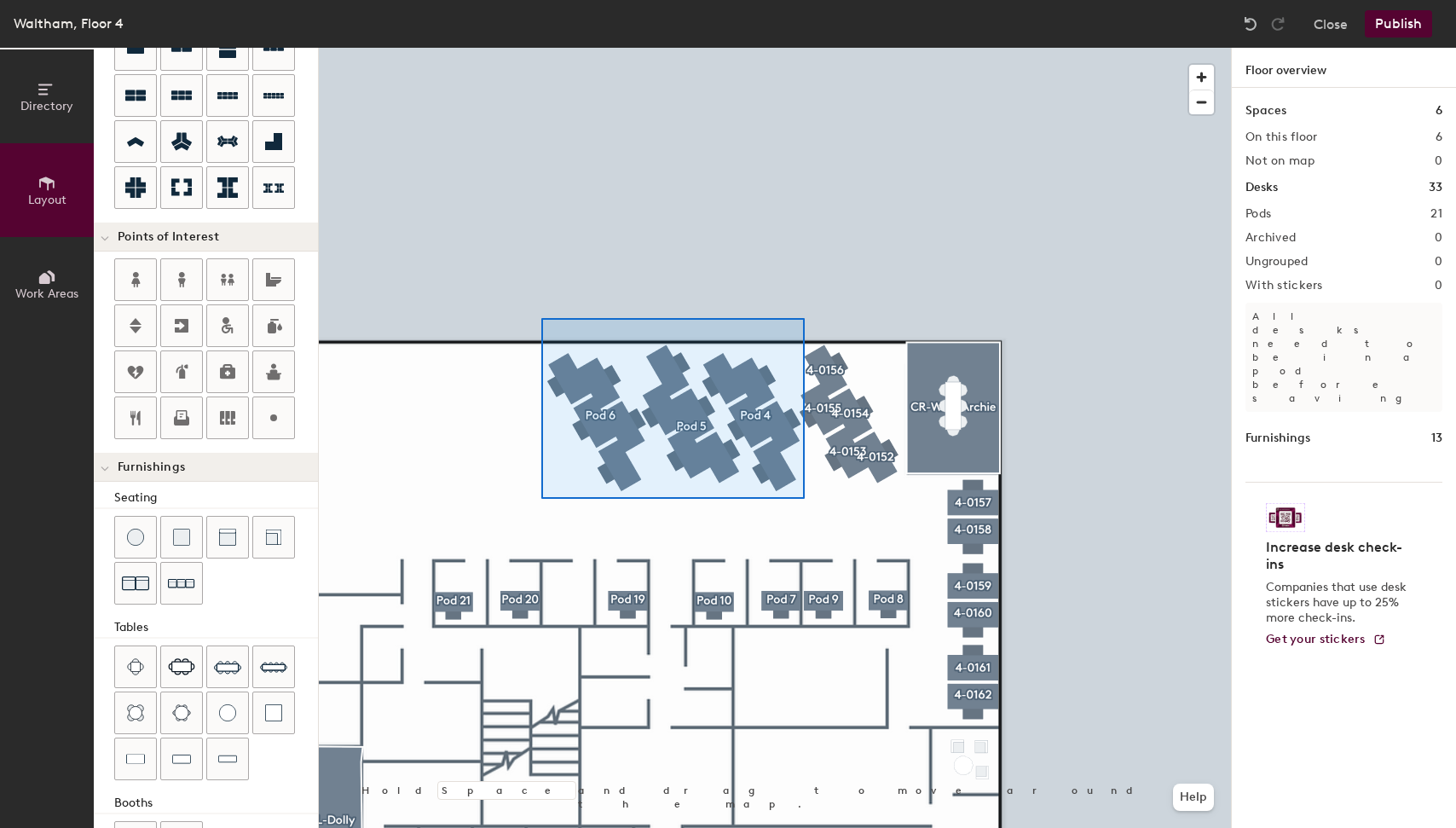
click at [542, 48] on div at bounding box center [775, 48] width 912 height 0
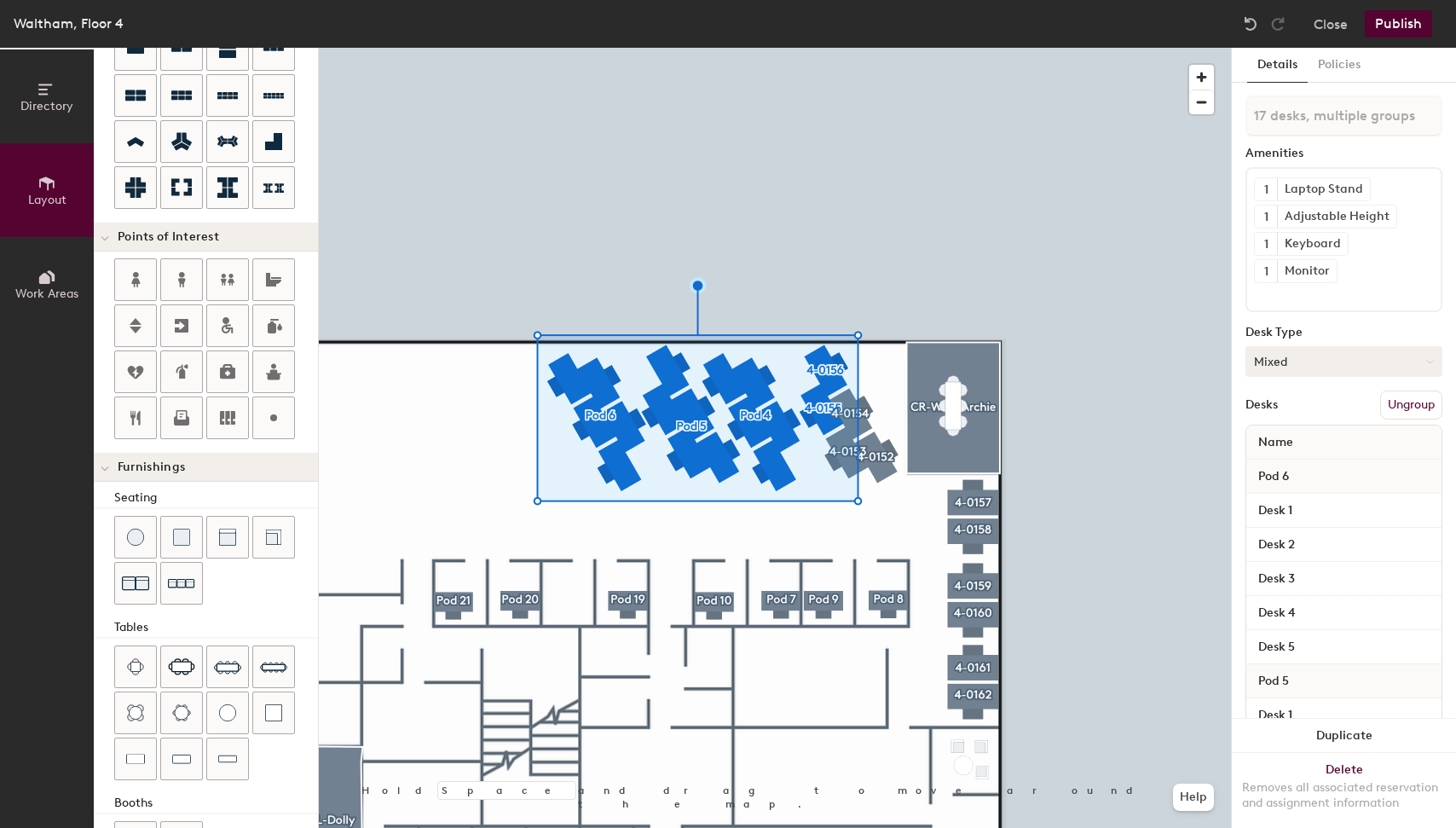
click at [1312, 355] on button "Mixed" at bounding box center [1344, 362] width 197 height 31
click at [1281, 461] on div "Hoteled" at bounding box center [1331, 465] width 170 height 26
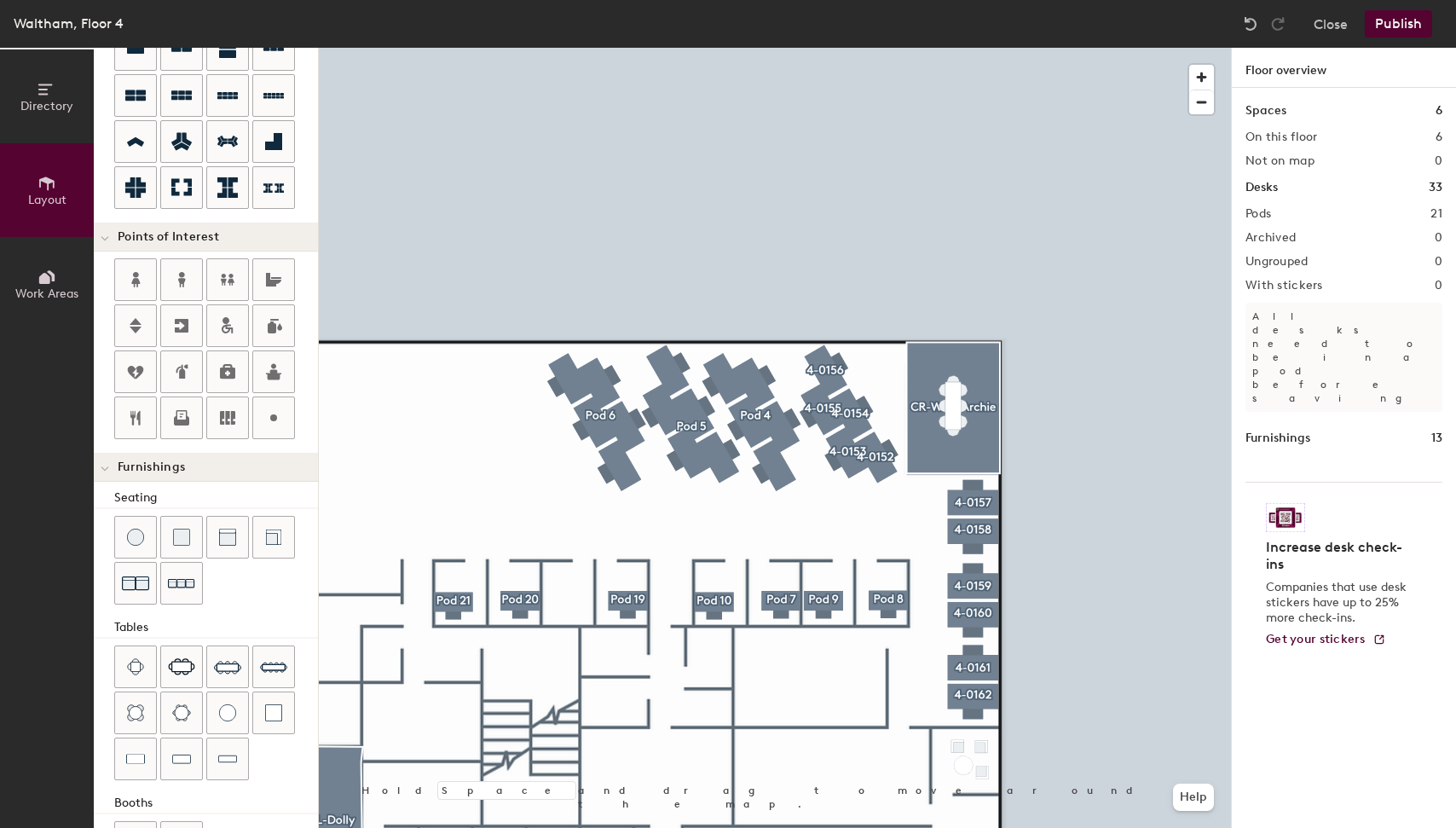
type input "20"
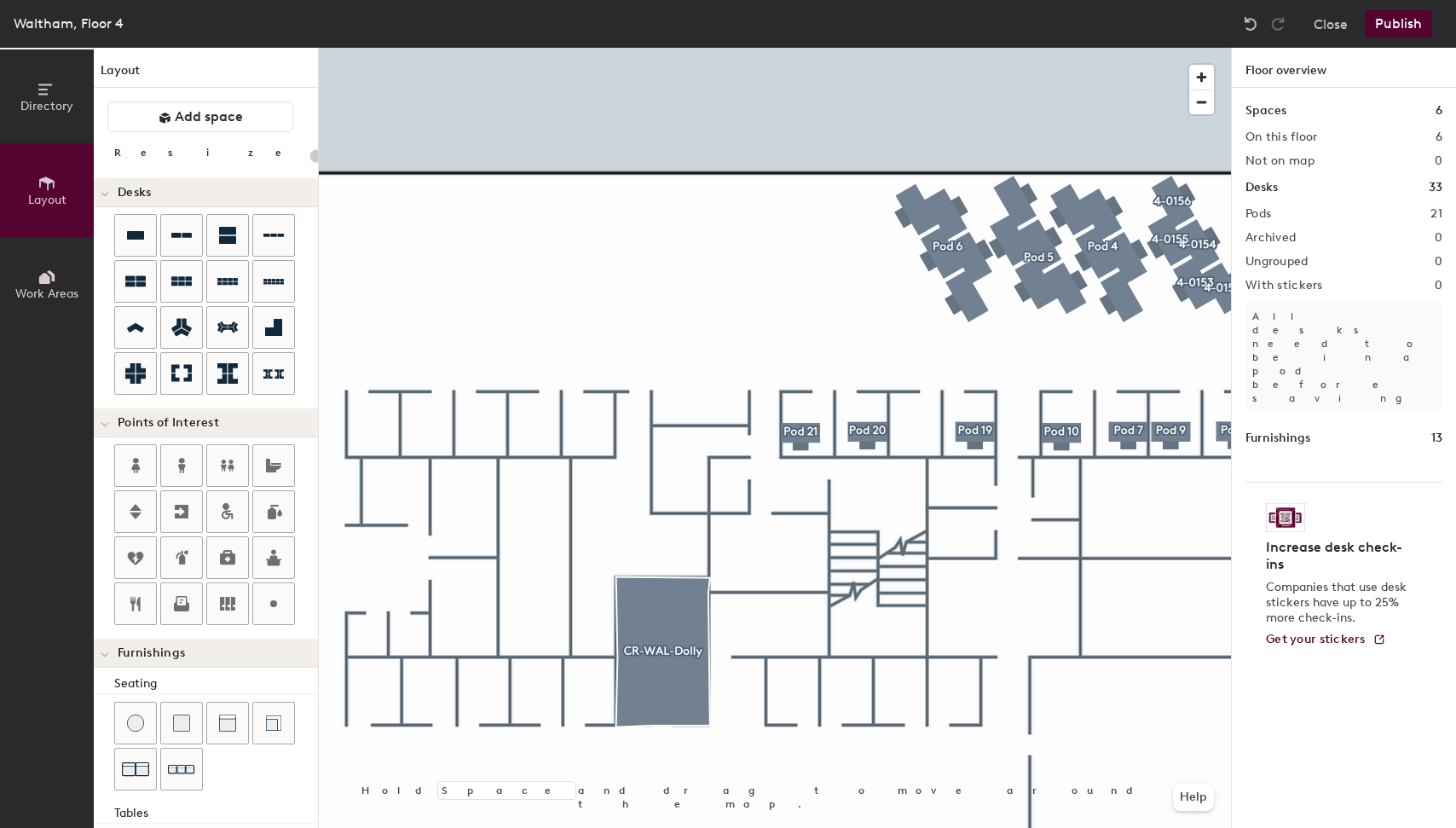
scroll to position [186, 0]
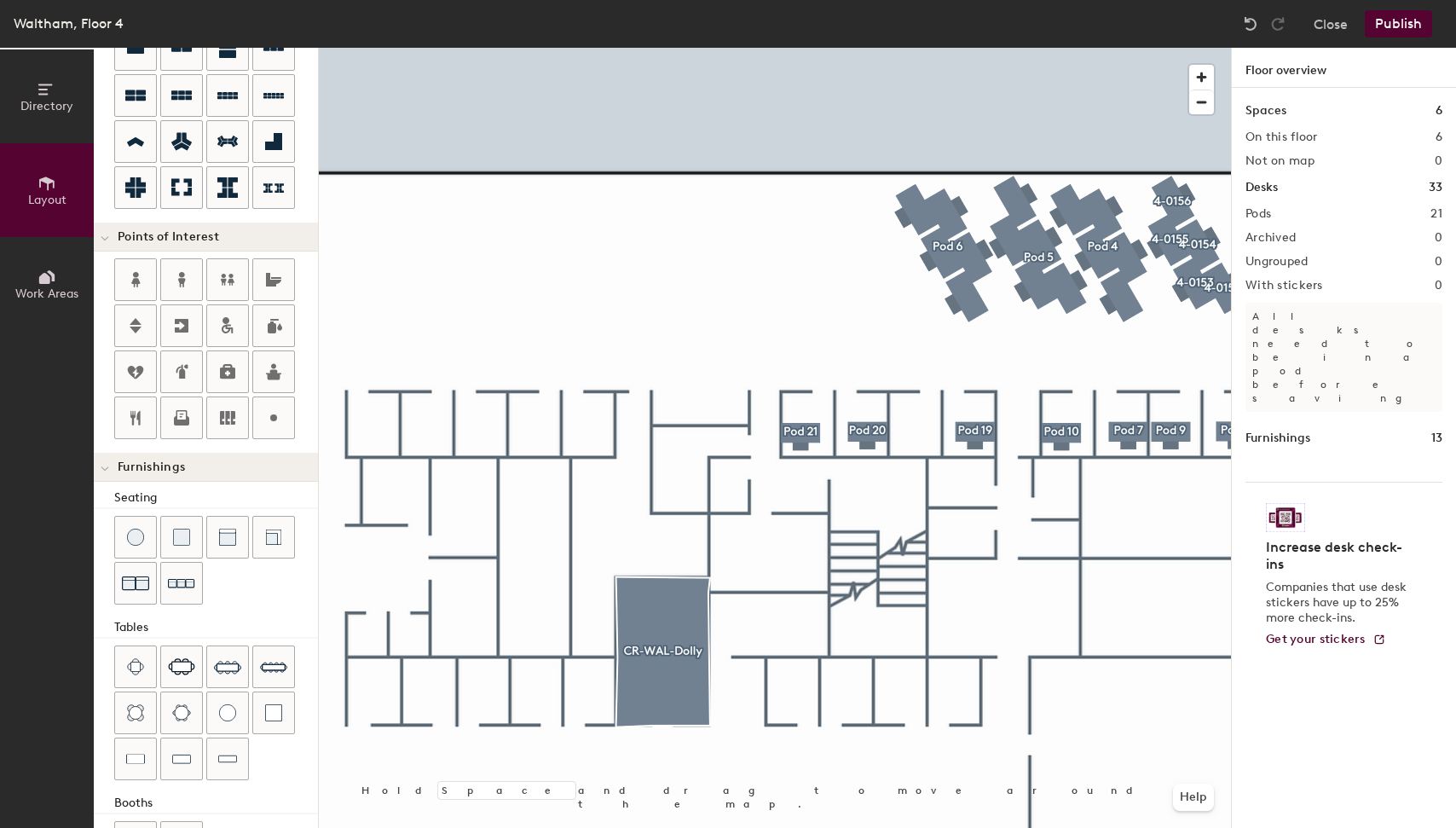
click at [1391, 20] on button "Publish" at bounding box center [1399, 24] width 68 height 27
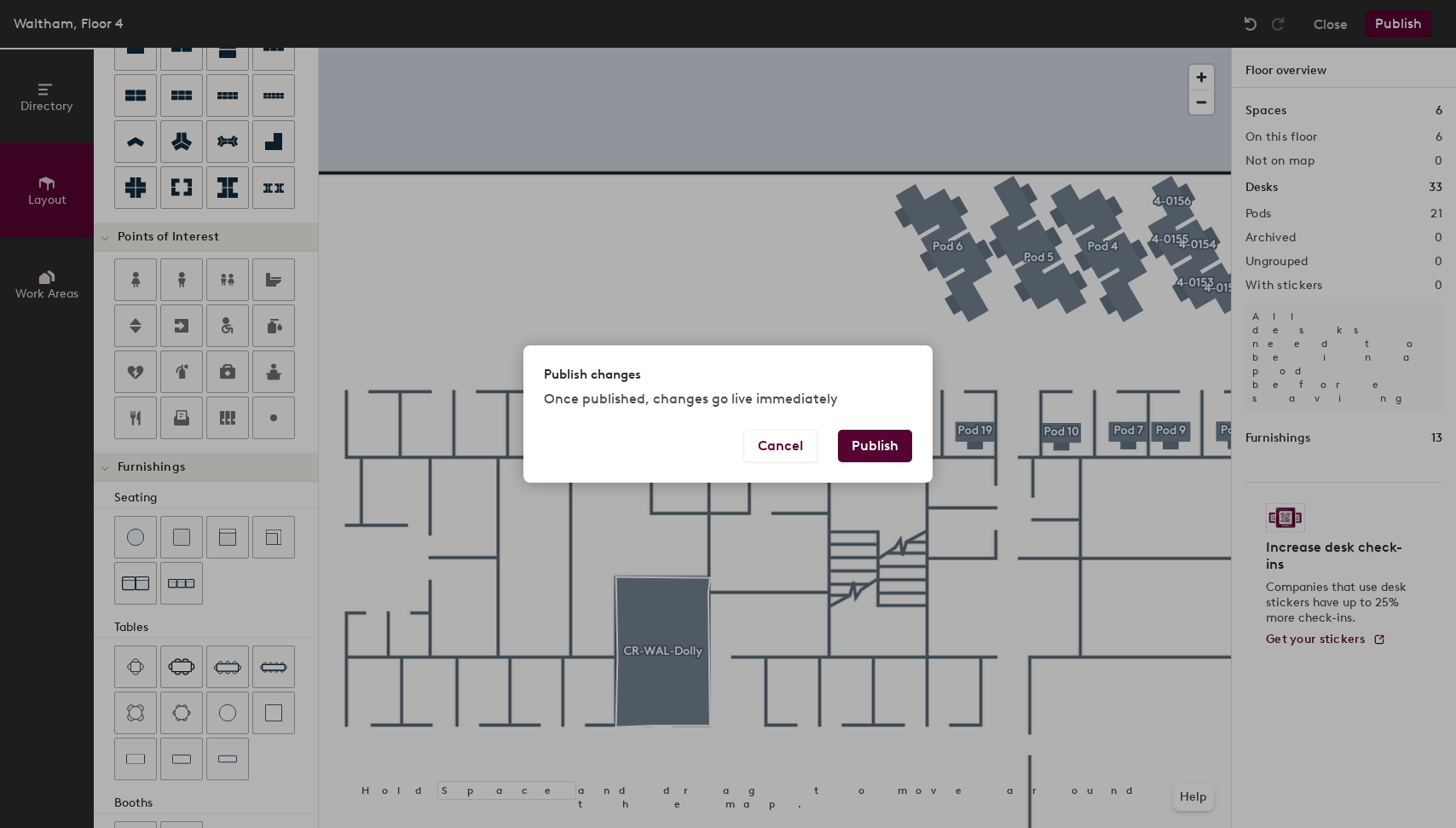
click at [888, 437] on button "Publish" at bounding box center [875, 446] width 74 height 33
type input "20"
